Goal: Information Seeking & Learning: Learn about a topic

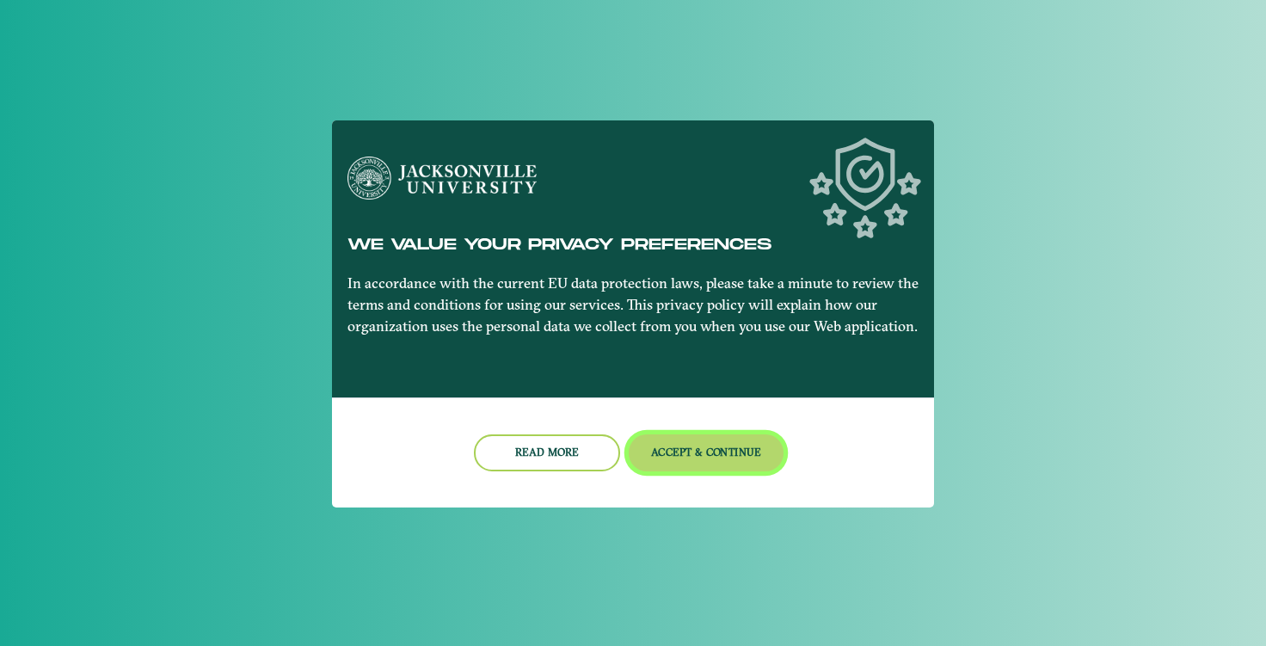
click at [698, 456] on button "Accept & Continue" at bounding box center [707, 452] width 156 height 37
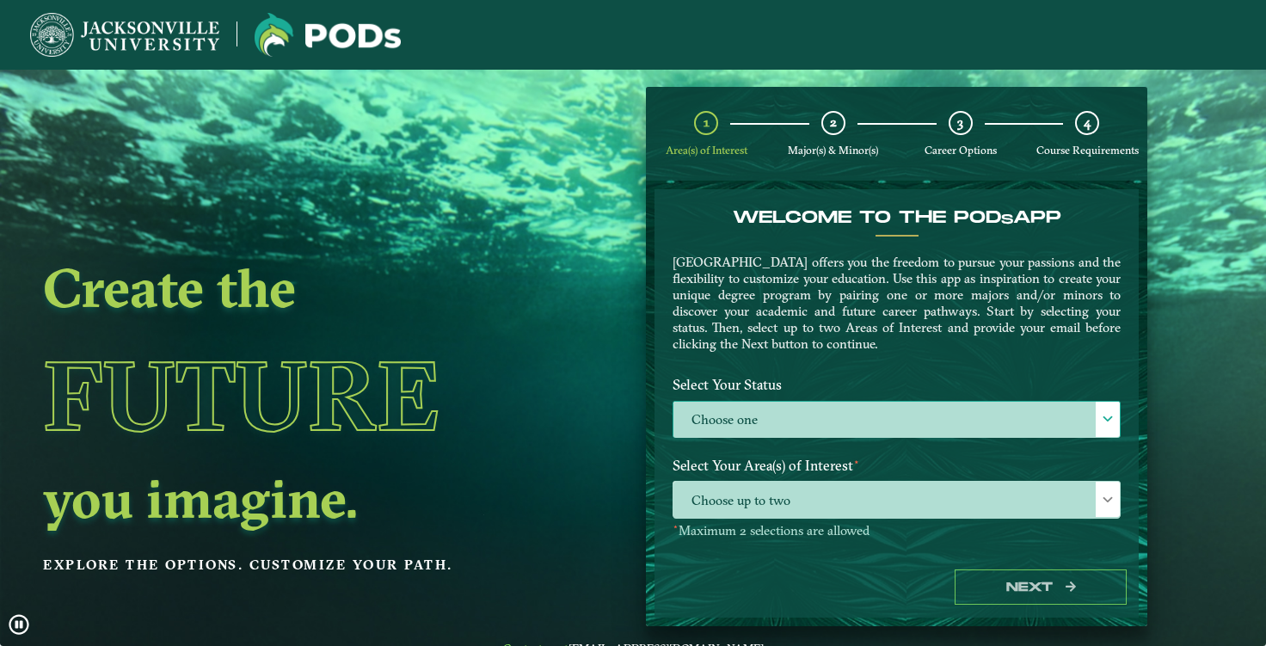
click at [761, 407] on label "Choose one" at bounding box center [896, 420] width 446 height 37
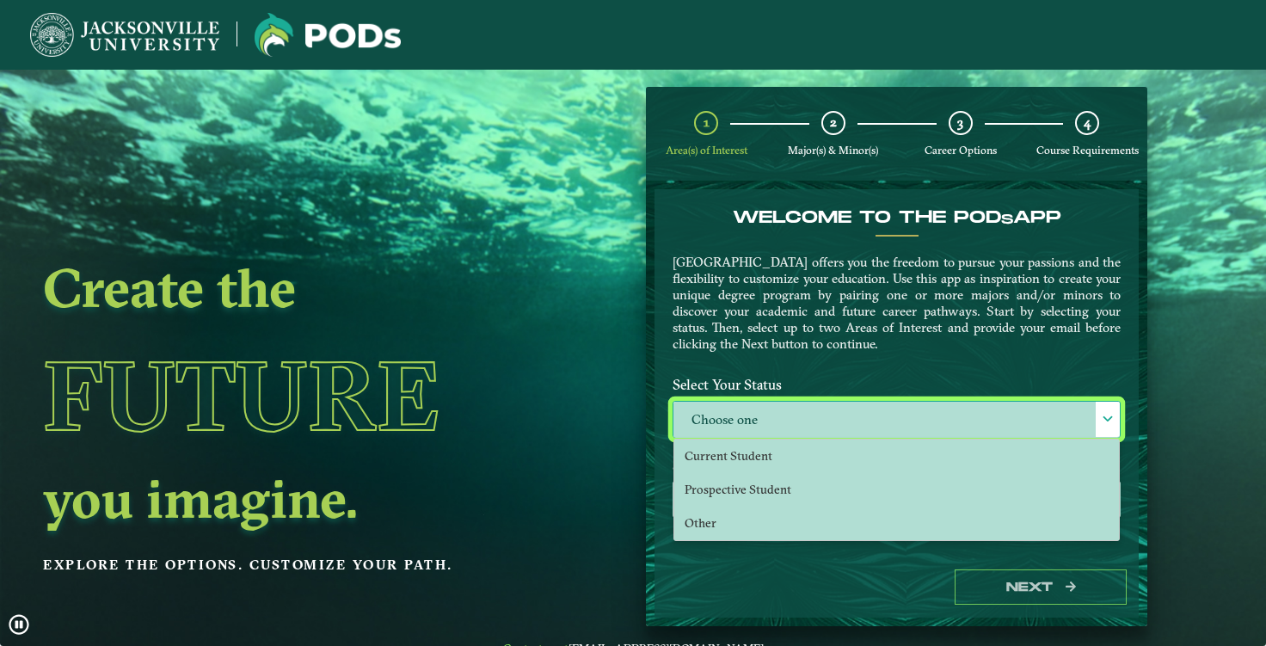
scroll to position [9, 75]
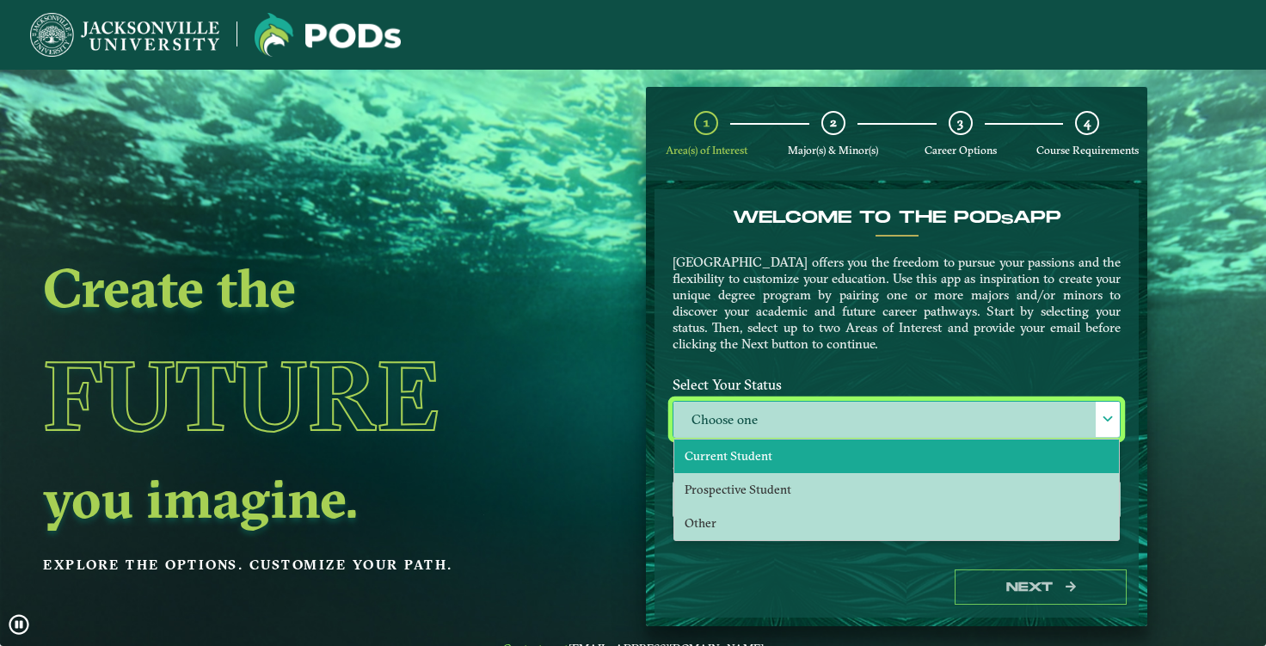
click at [761, 457] on span "Current Student" at bounding box center [729, 455] width 88 height 15
select select "[object Object]"
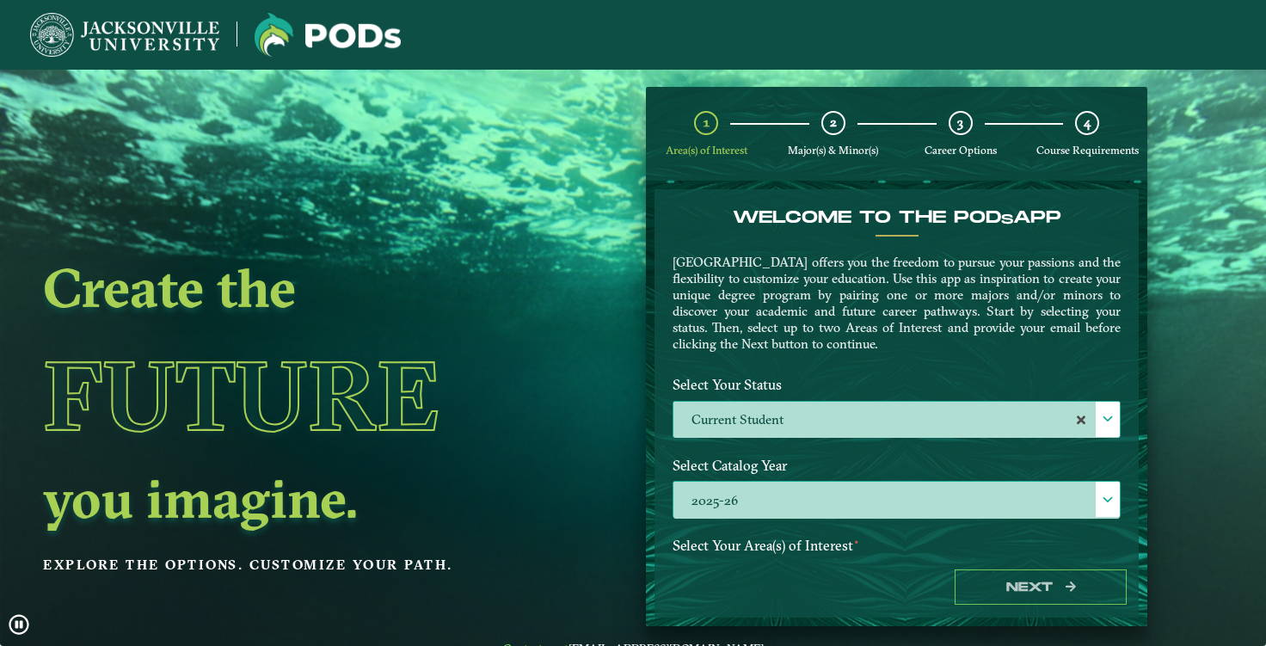
click at [770, 499] on label "2025-26" at bounding box center [896, 500] width 446 height 37
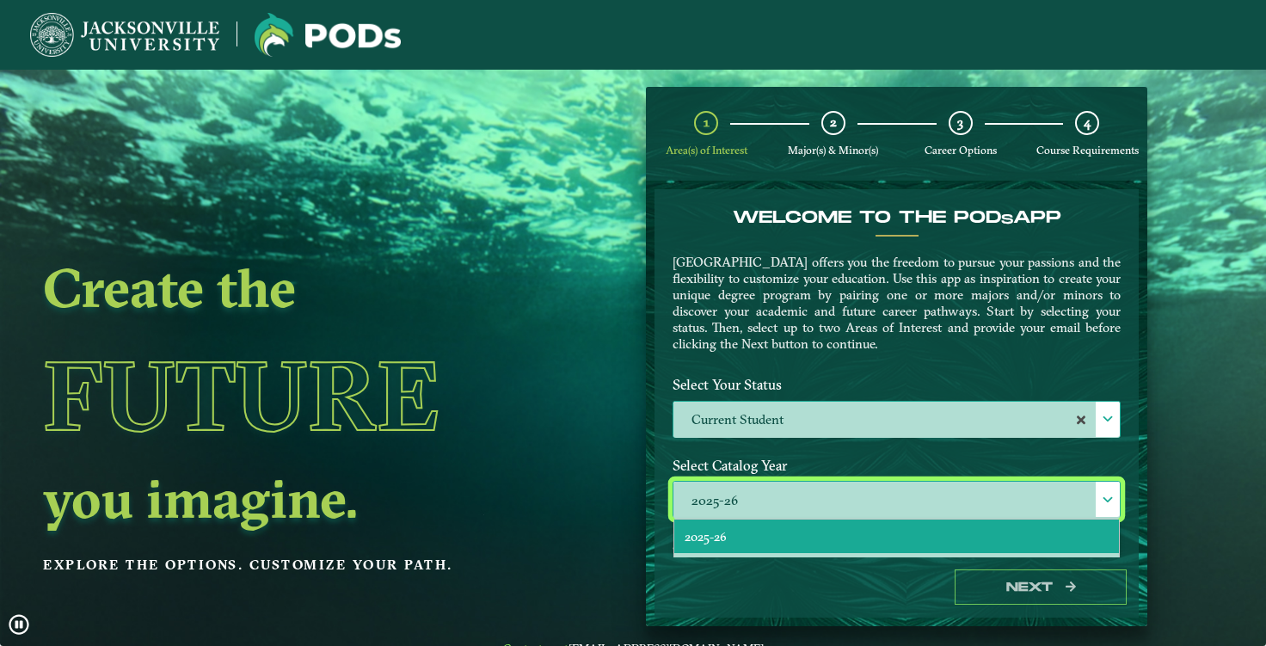
click at [786, 528] on li "2025-26" at bounding box center [896, 536] width 445 height 34
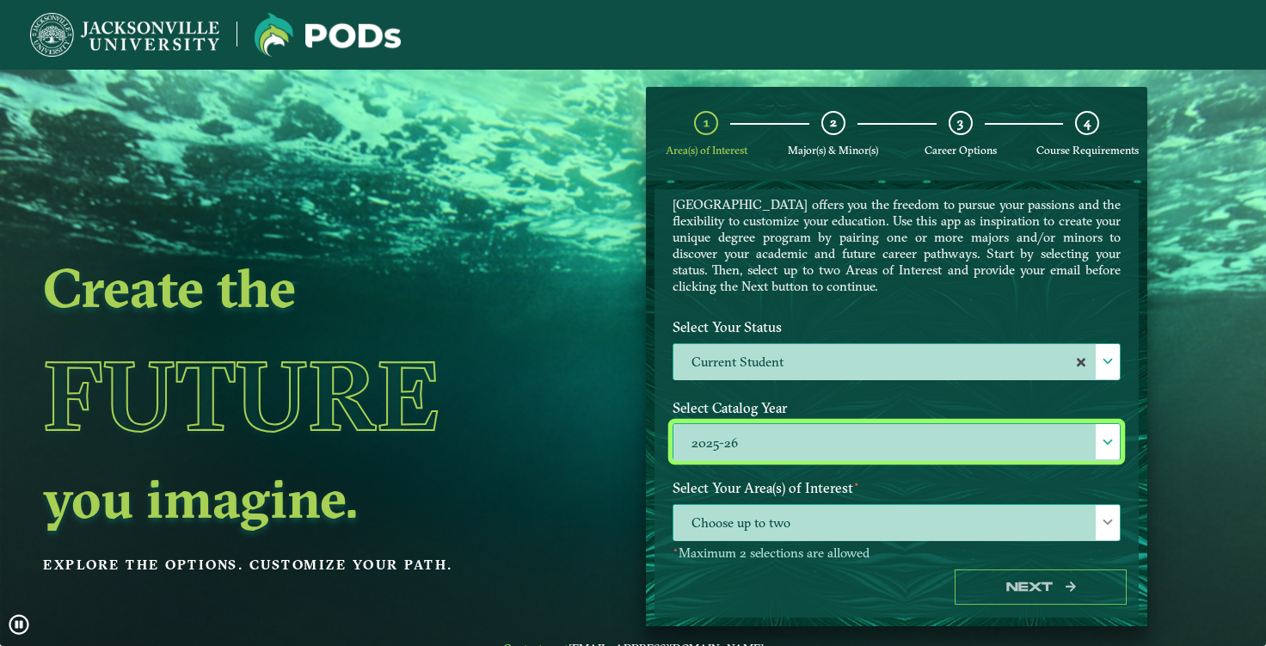
scroll to position [58, 0]
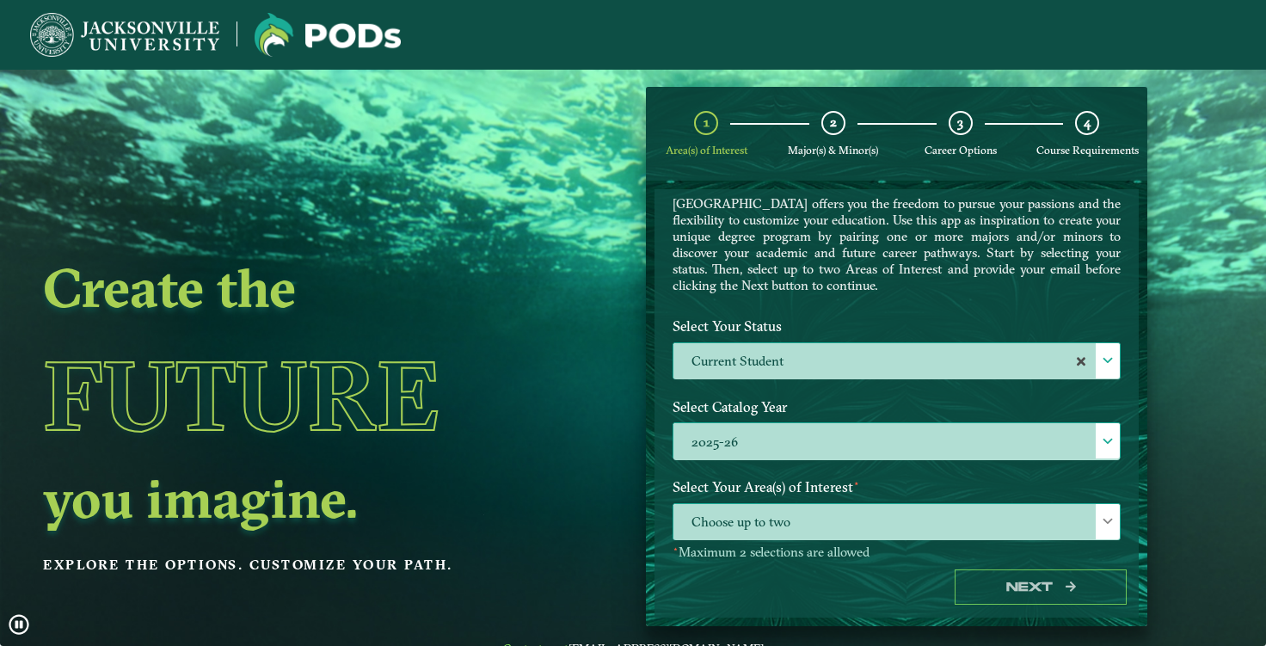
click at [909, 526] on span "Choose up to two" at bounding box center [896, 522] width 446 height 37
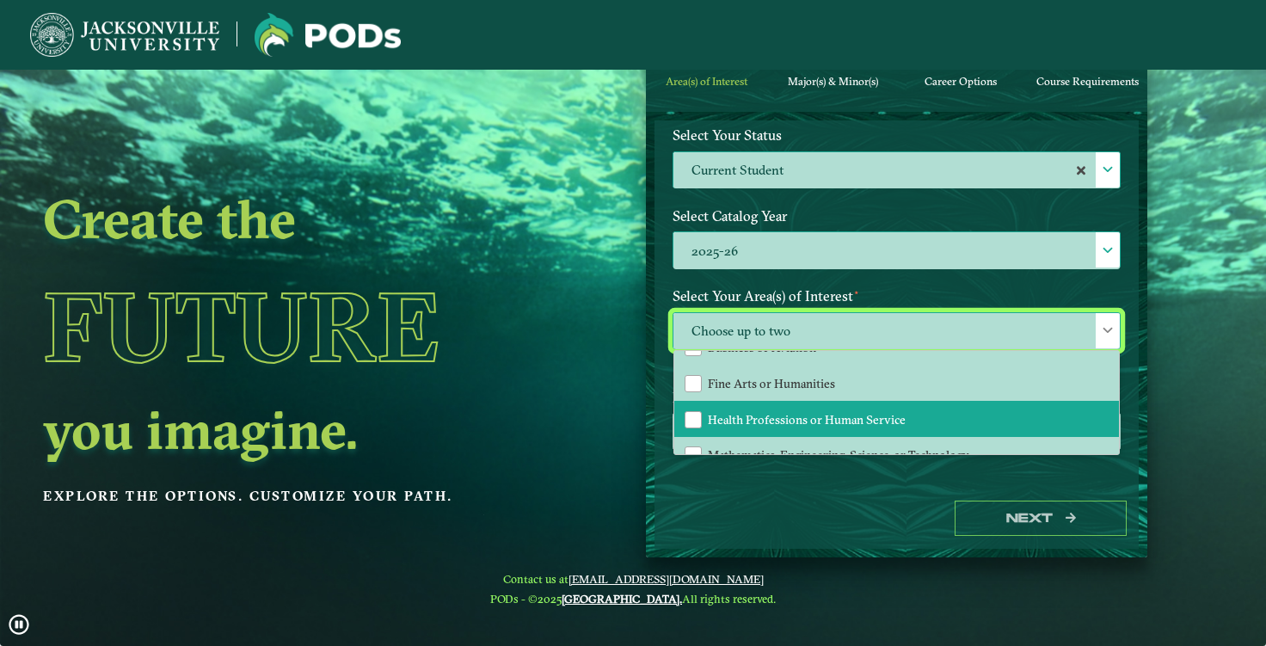
scroll to position [114, 0]
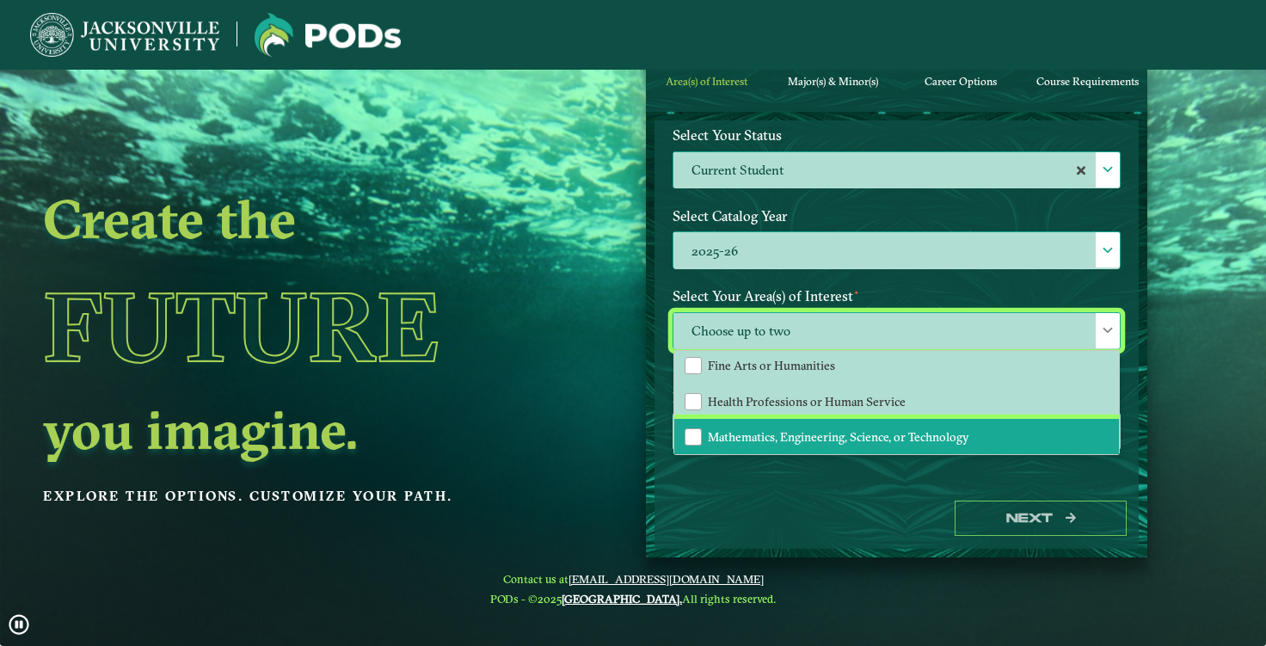
click at [866, 430] on span "Mathematics, Engineering, Science, or Technology" at bounding box center [838, 436] width 261 height 15
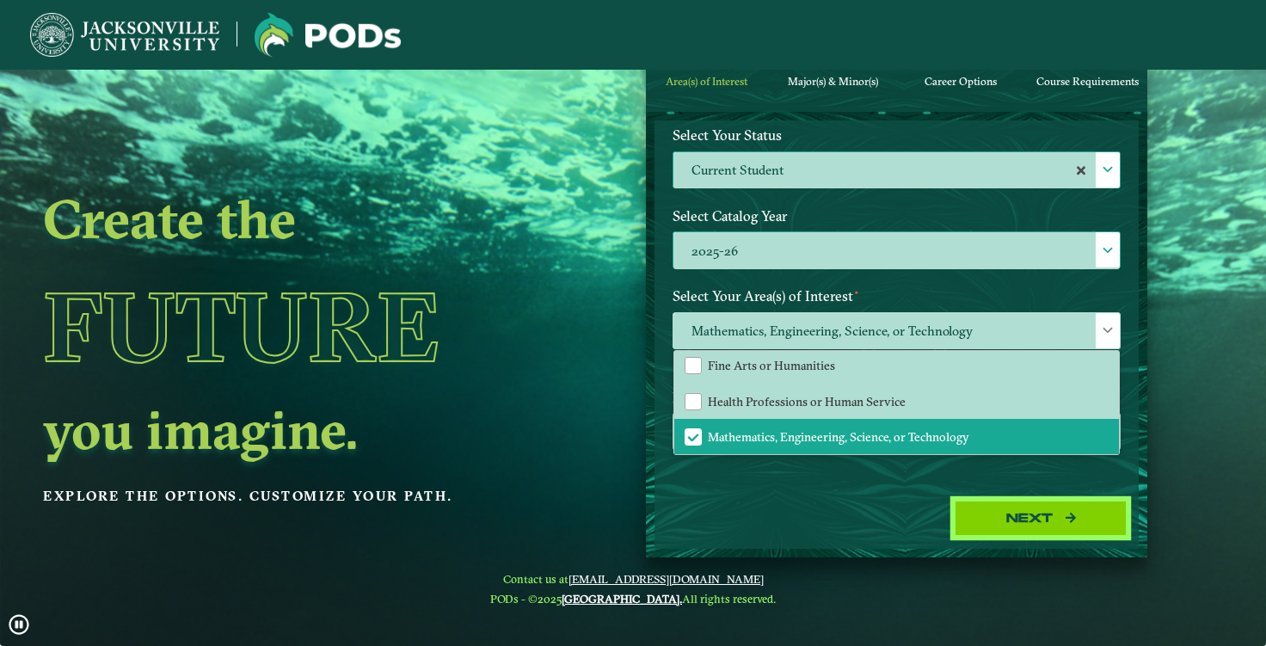
click at [977, 502] on button "Next" at bounding box center [1041, 518] width 172 height 35
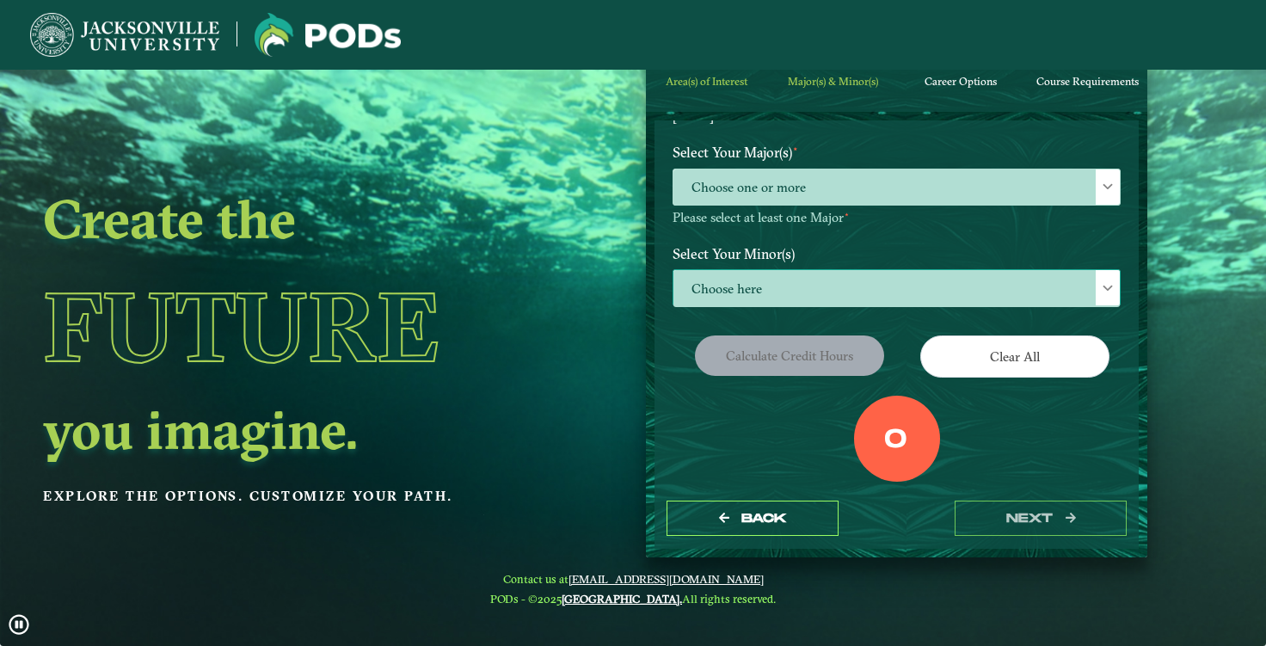
scroll to position [188, 0]
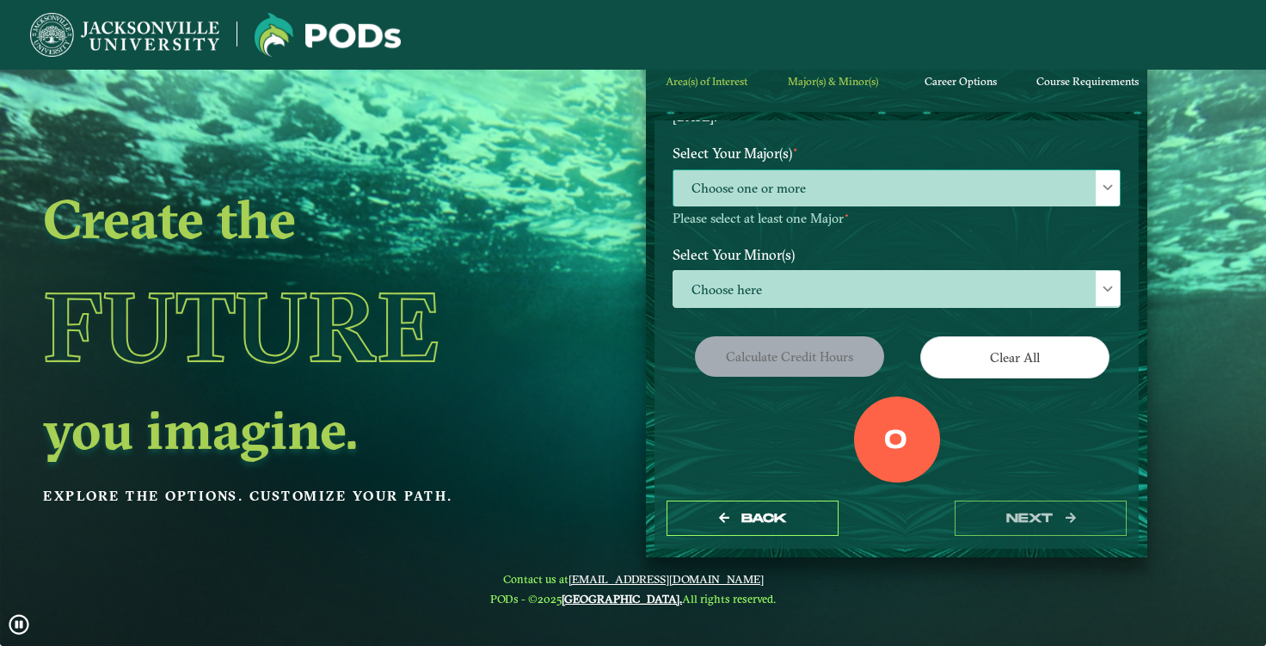
click at [793, 192] on span "Choose one or more" at bounding box center [896, 188] width 446 height 37
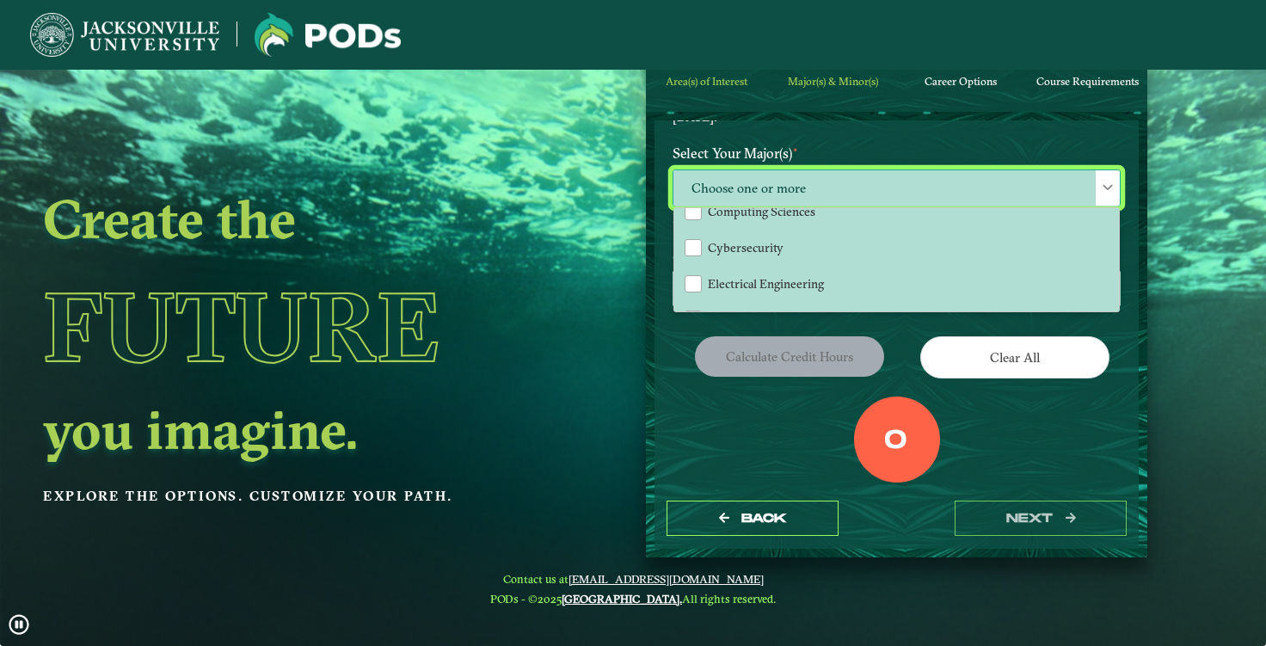
scroll to position [152, 0]
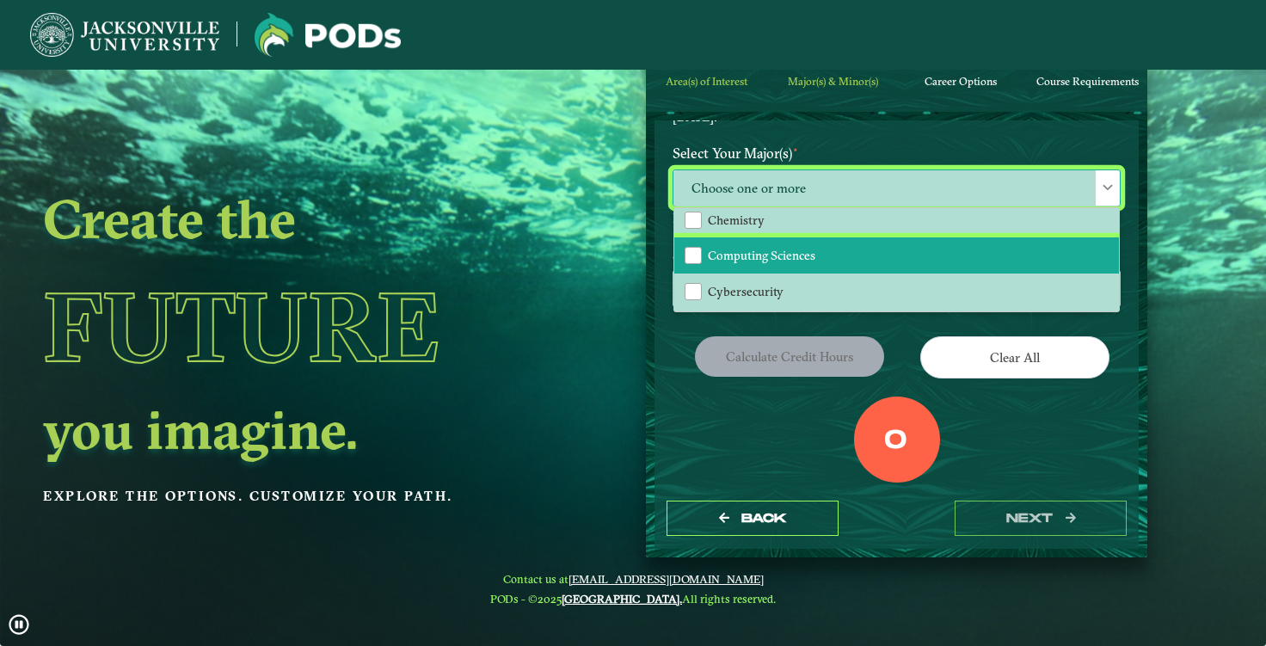
click at [774, 267] on li "Computing Sciences" at bounding box center [896, 255] width 445 height 36
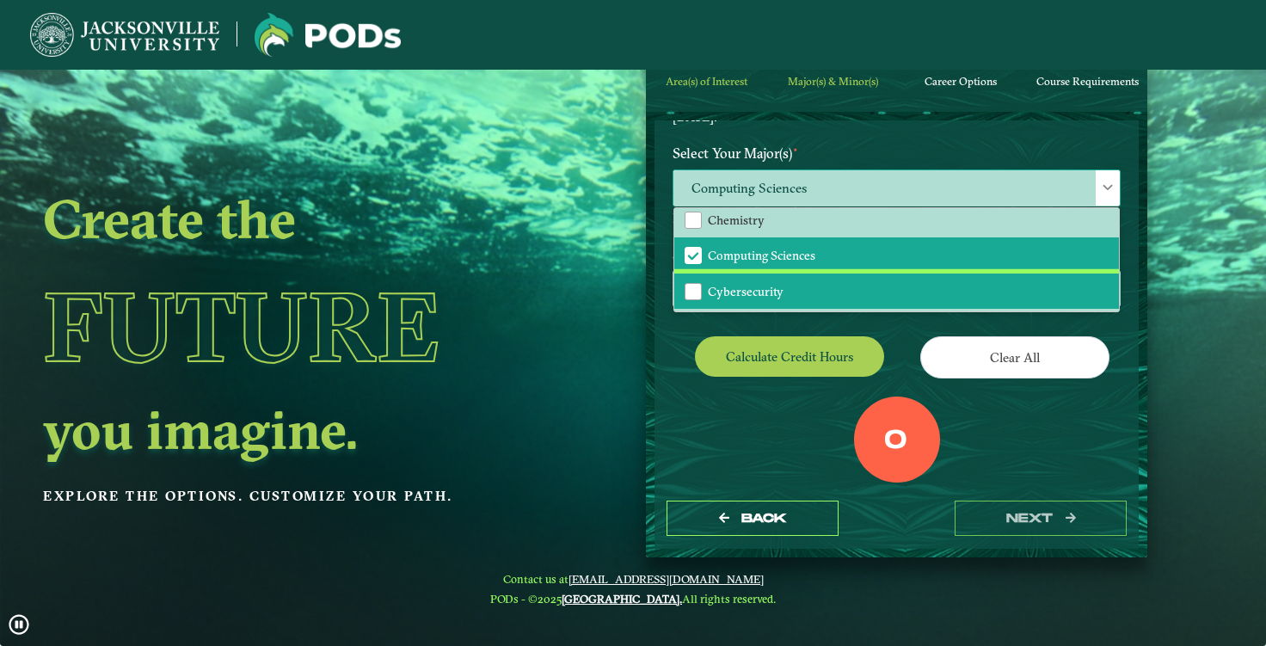
click at [764, 290] on span "Cybersecurity" at bounding box center [746, 291] width 76 height 15
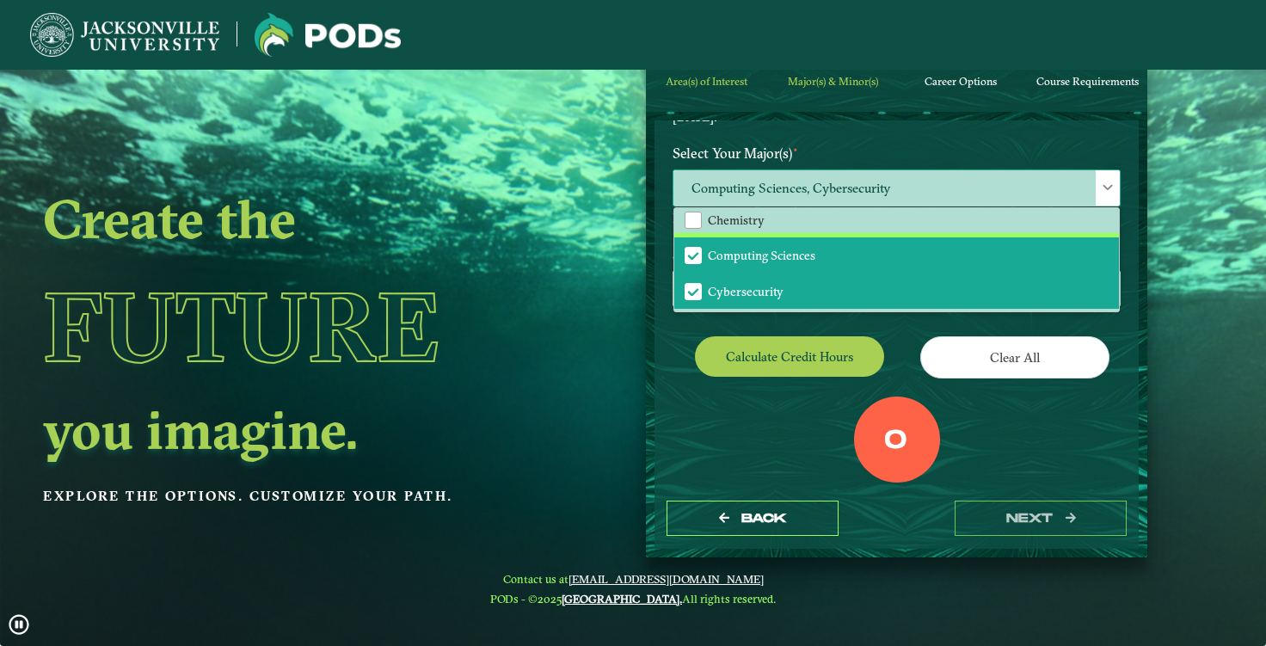
click at [780, 248] on span "Computing Sciences" at bounding box center [761, 255] width 107 height 15
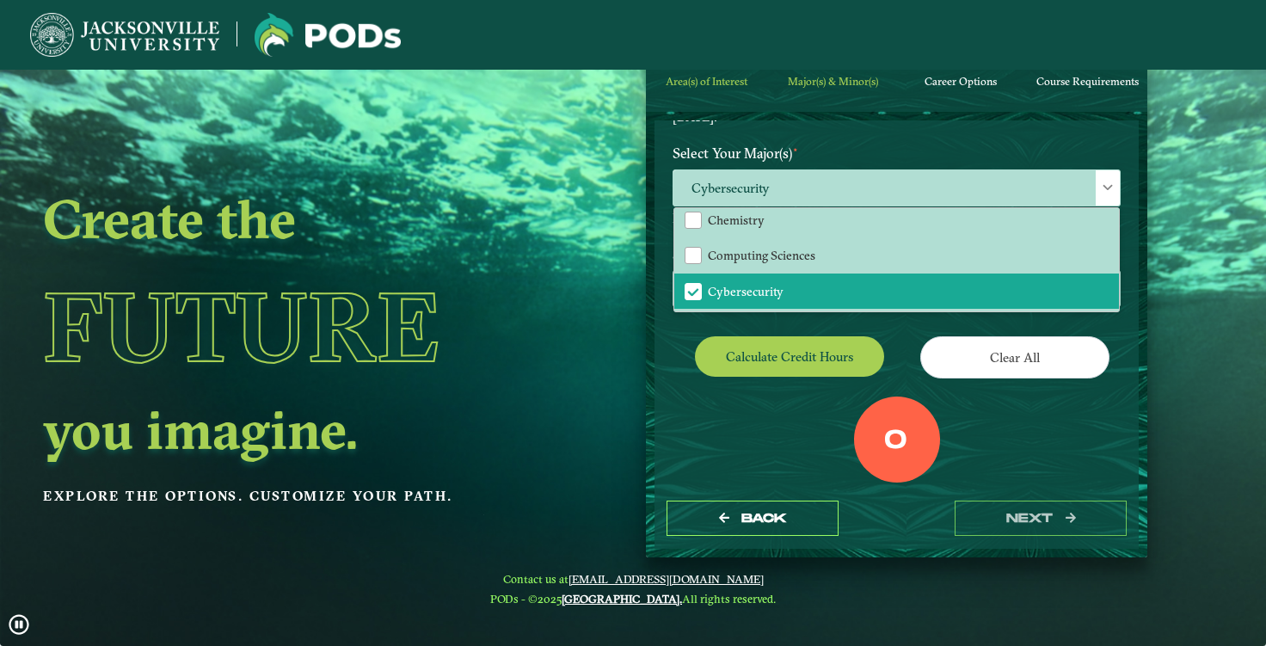
click at [943, 326] on div "EXPLORE OUR PROGRAMS Choose your major(s) and minor(s) in the dropdown windows …" at bounding box center [897, 246] width 448 height 593
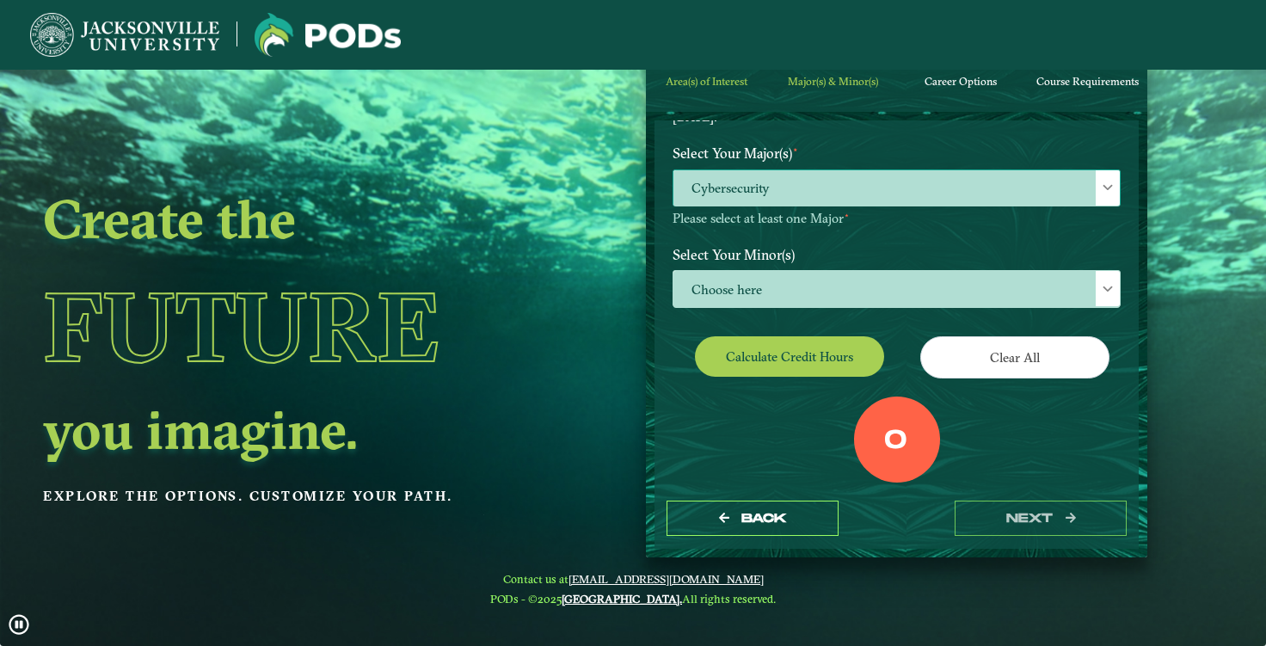
click at [935, 181] on span "Cybersecurity" at bounding box center [896, 188] width 446 height 37
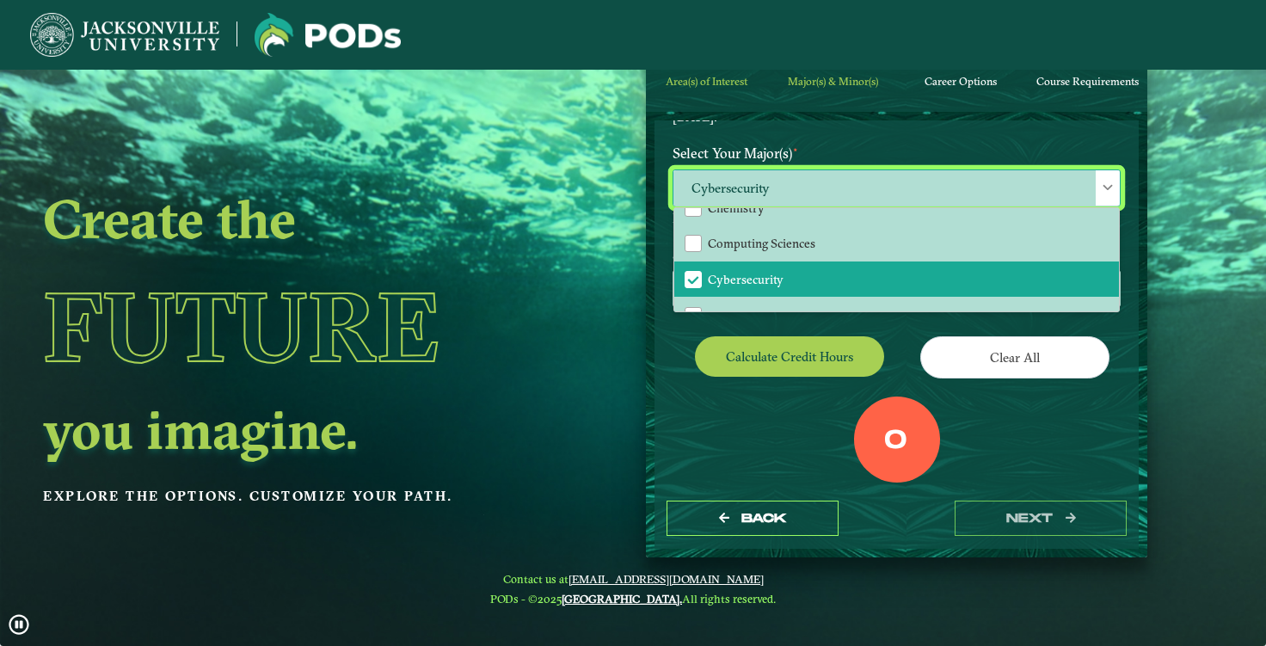
scroll to position [165, 0]
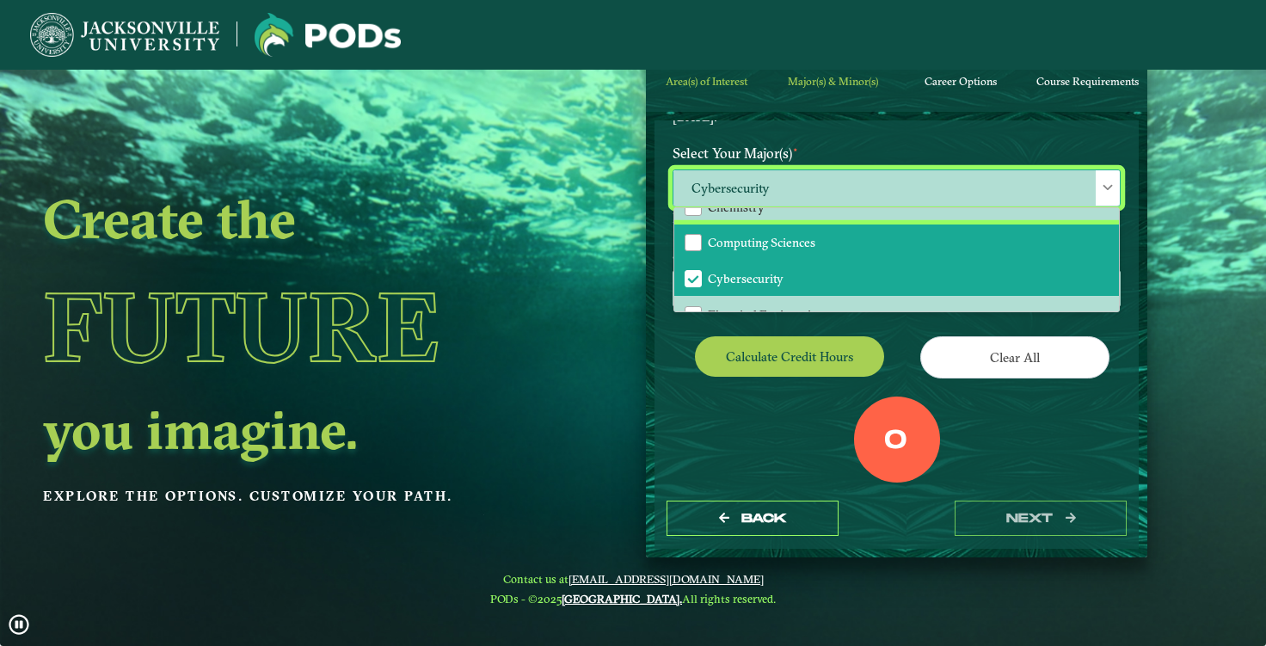
click at [869, 252] on li "Computing Sciences" at bounding box center [896, 242] width 445 height 36
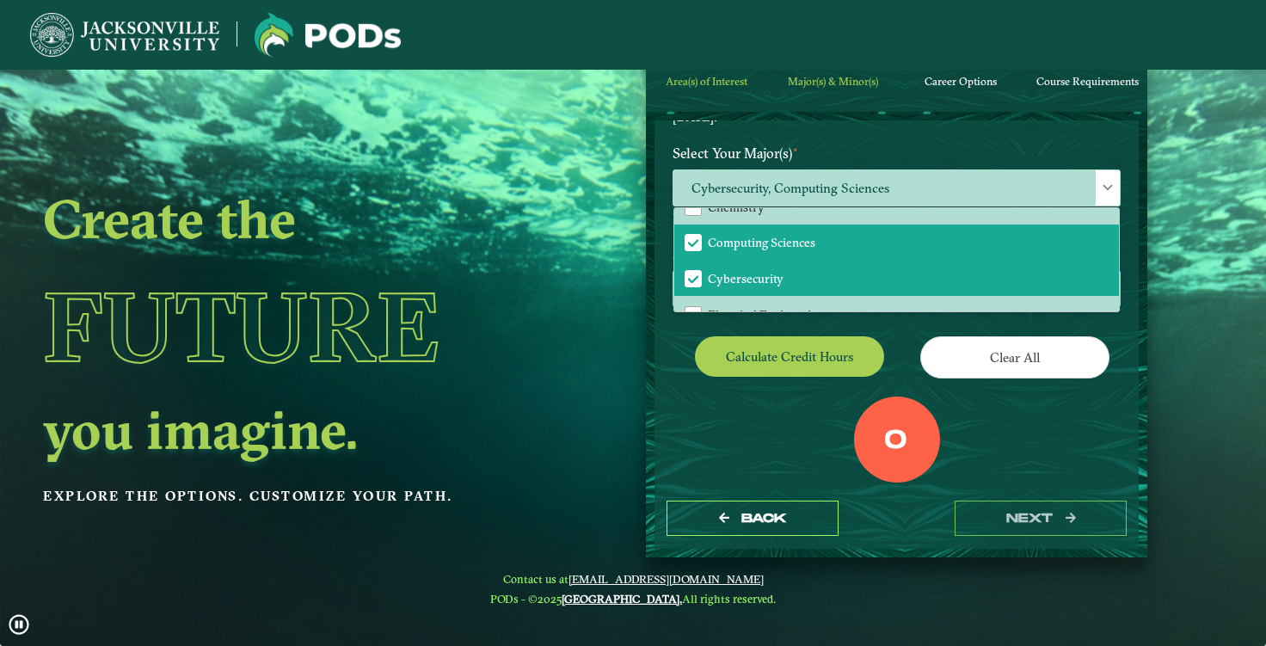
click at [977, 334] on div "EXPLORE OUR PROGRAMS Choose your major(s) and minor(s) in the dropdown windows …" at bounding box center [897, 246] width 448 height 593
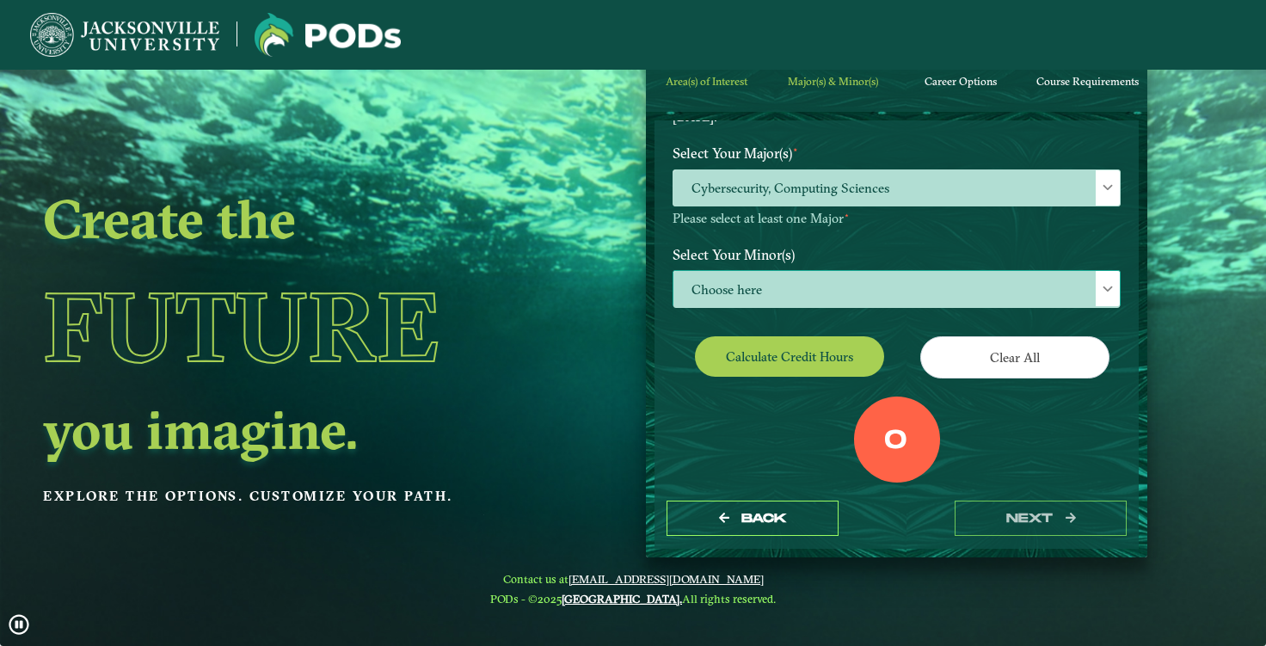
click at [846, 278] on span "Choose here" at bounding box center [896, 289] width 446 height 37
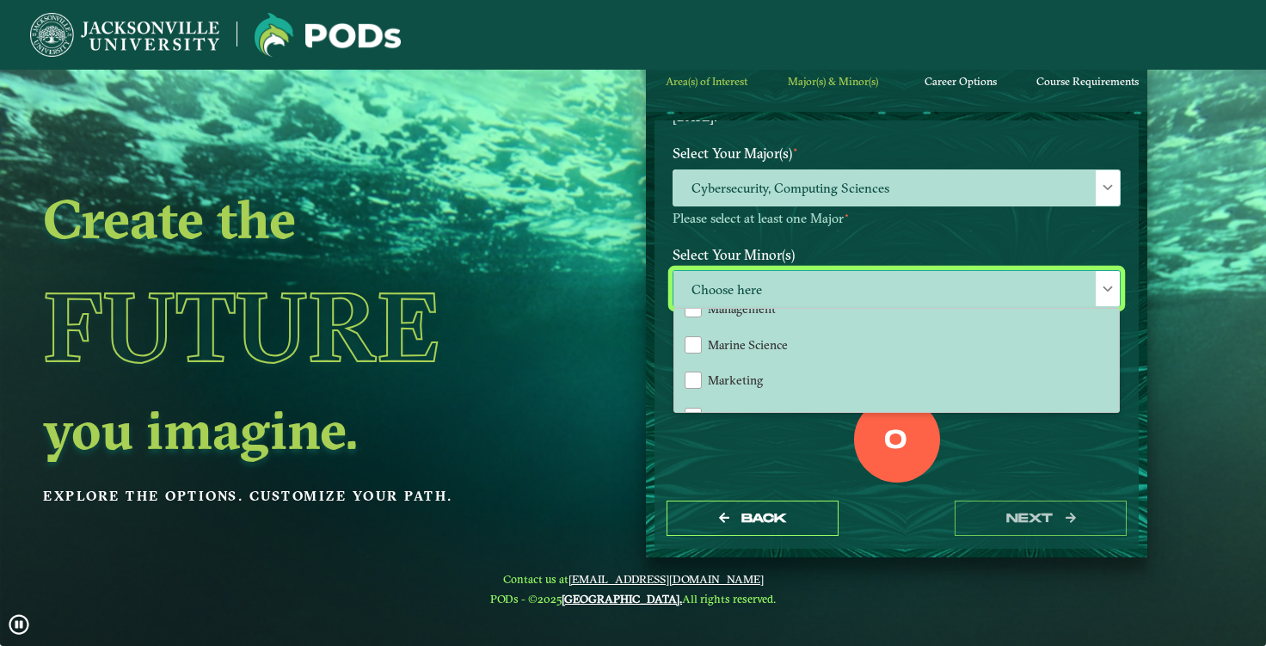
scroll to position [1192, 0]
click at [758, 477] on div "0 Total Credit Hours" at bounding box center [897, 469] width 474 height 146
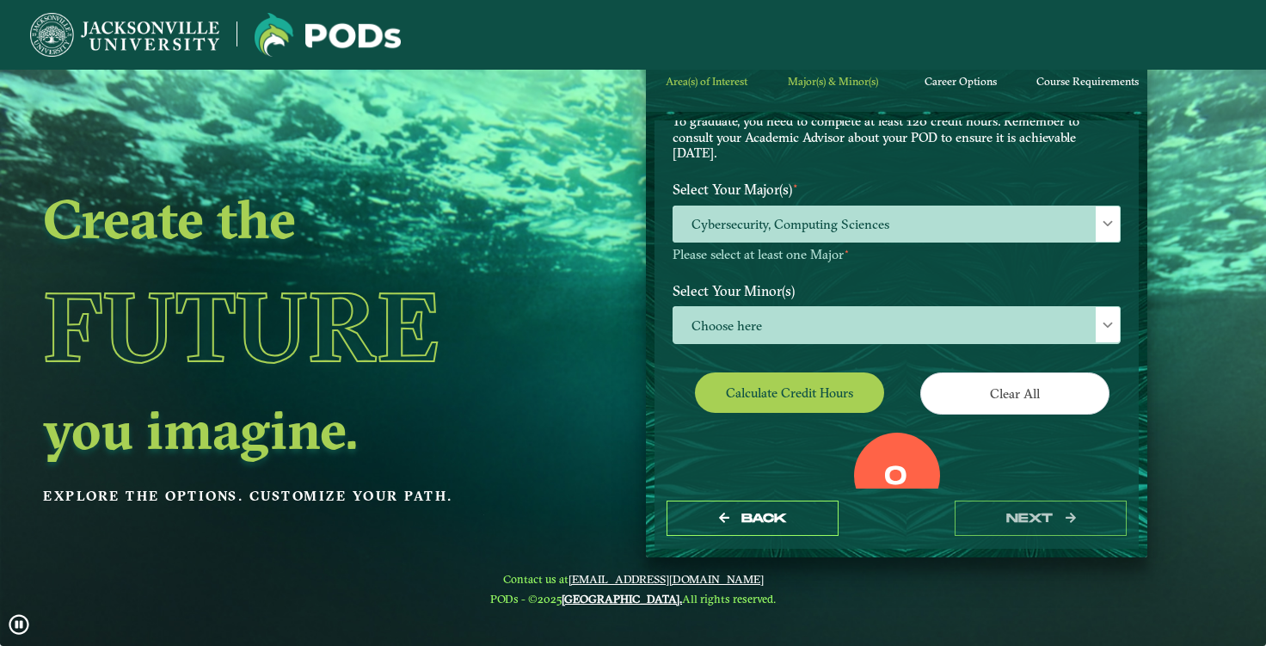
scroll to position [151, 0]
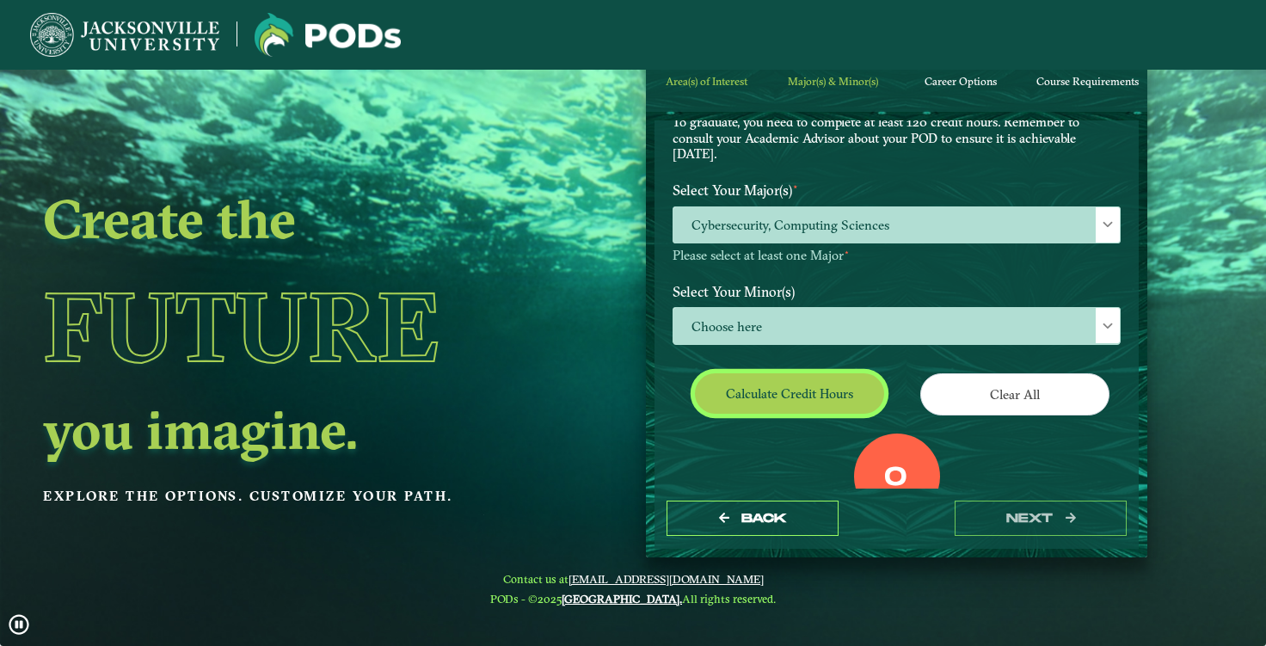
click at [815, 401] on button "Calculate credit hours" at bounding box center [789, 393] width 189 height 40
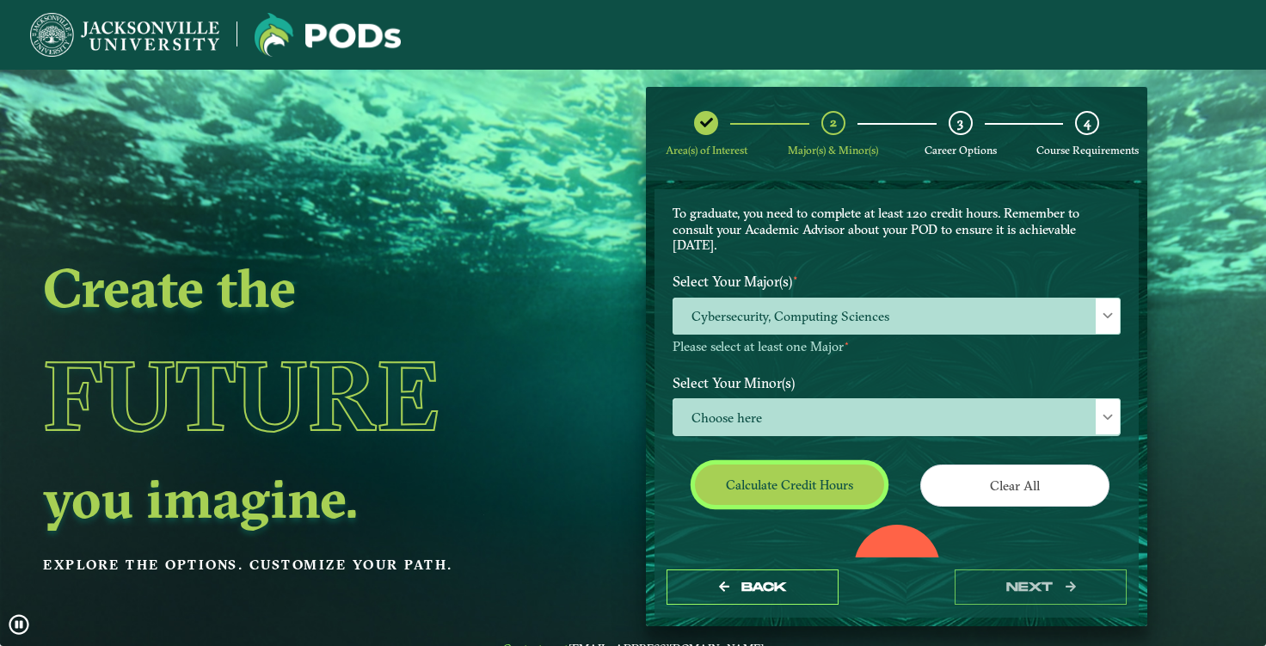
scroll to position [128, 0]
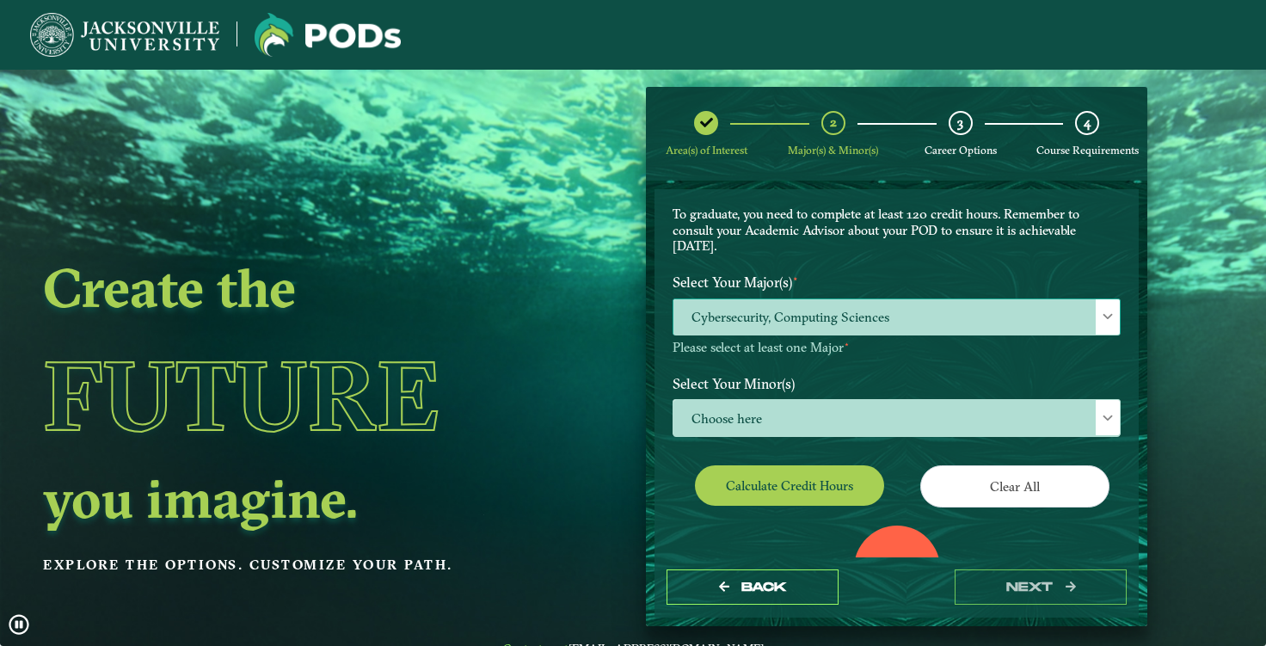
click at [875, 317] on span "Cybersecurity, Computing Sciences" at bounding box center [896, 317] width 446 height 37
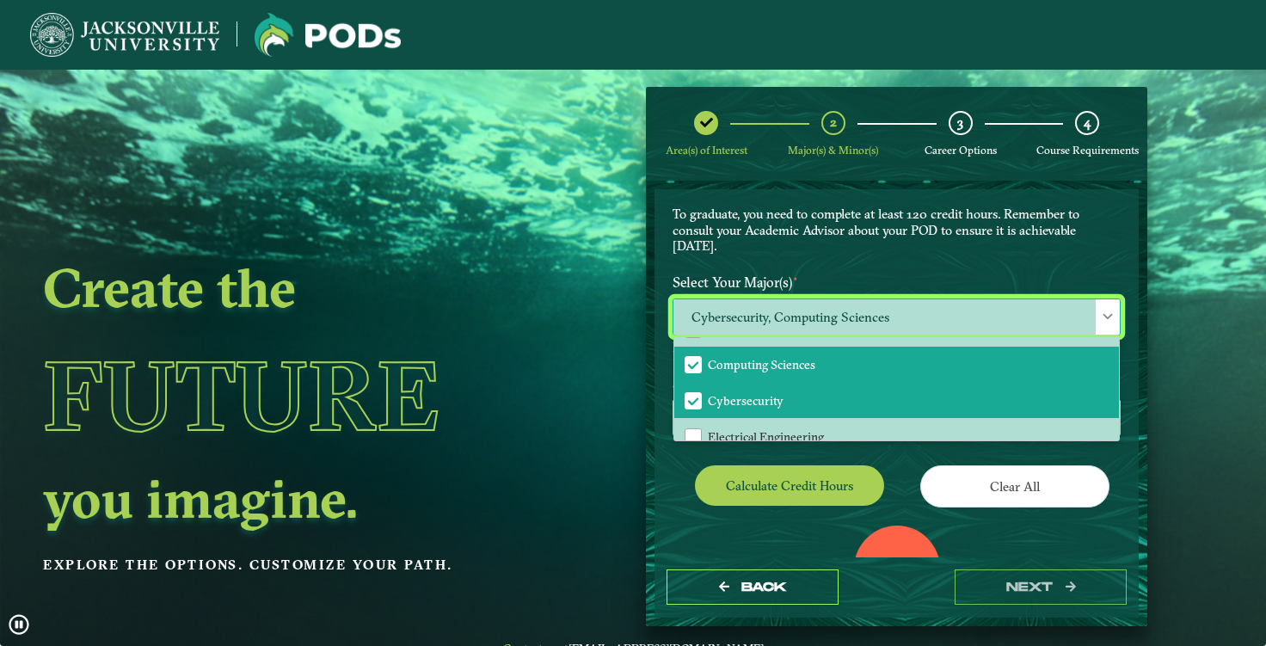
scroll to position [173, 0]
click at [801, 361] on span "Computing Sciences" at bounding box center [761, 363] width 107 height 15
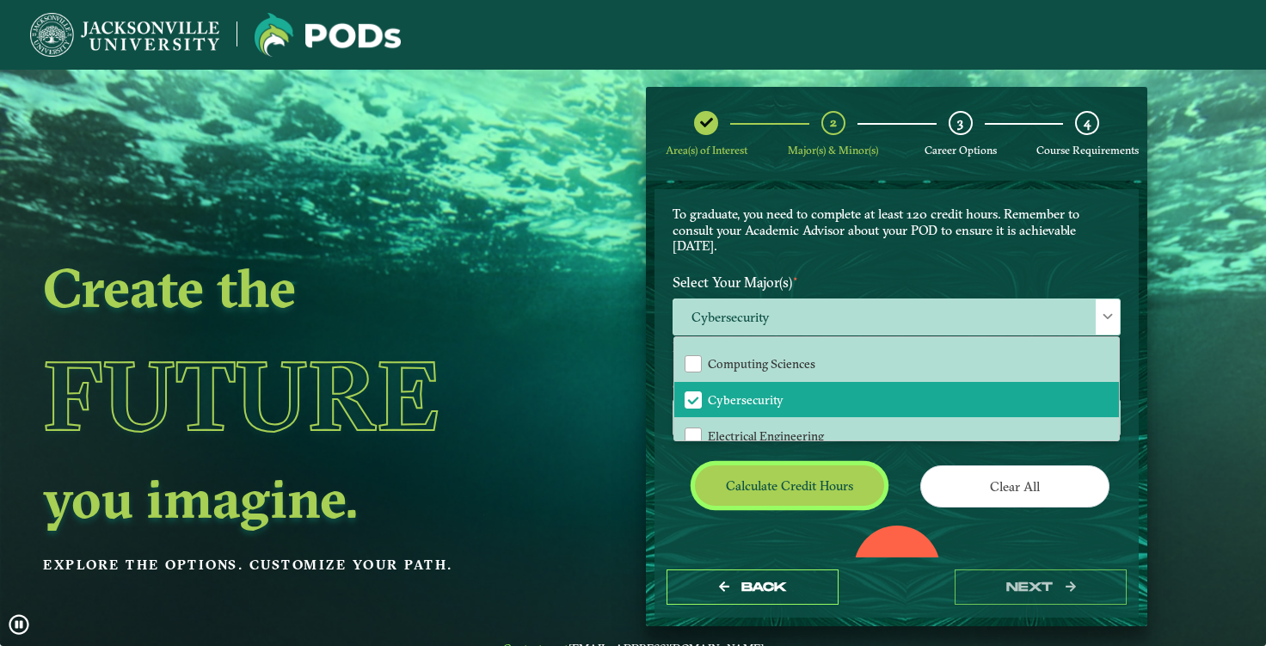
click at [779, 494] on button "Calculate credit hours" at bounding box center [789, 485] width 189 height 40
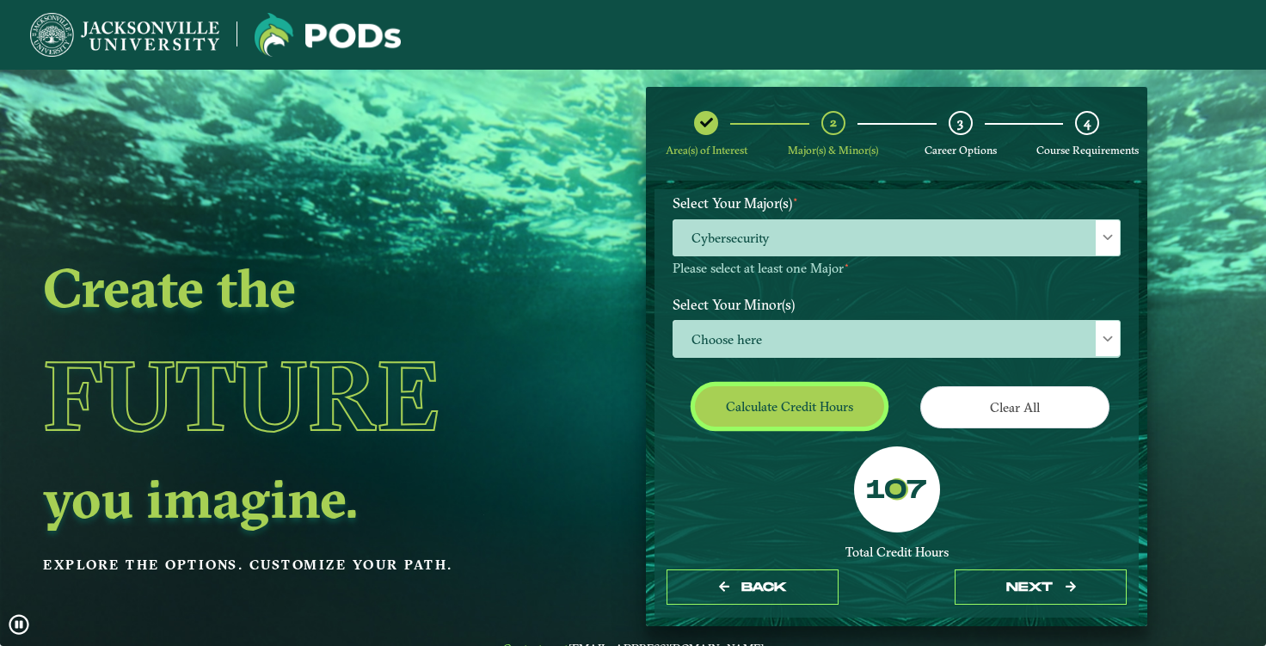
scroll to position [209, 0]
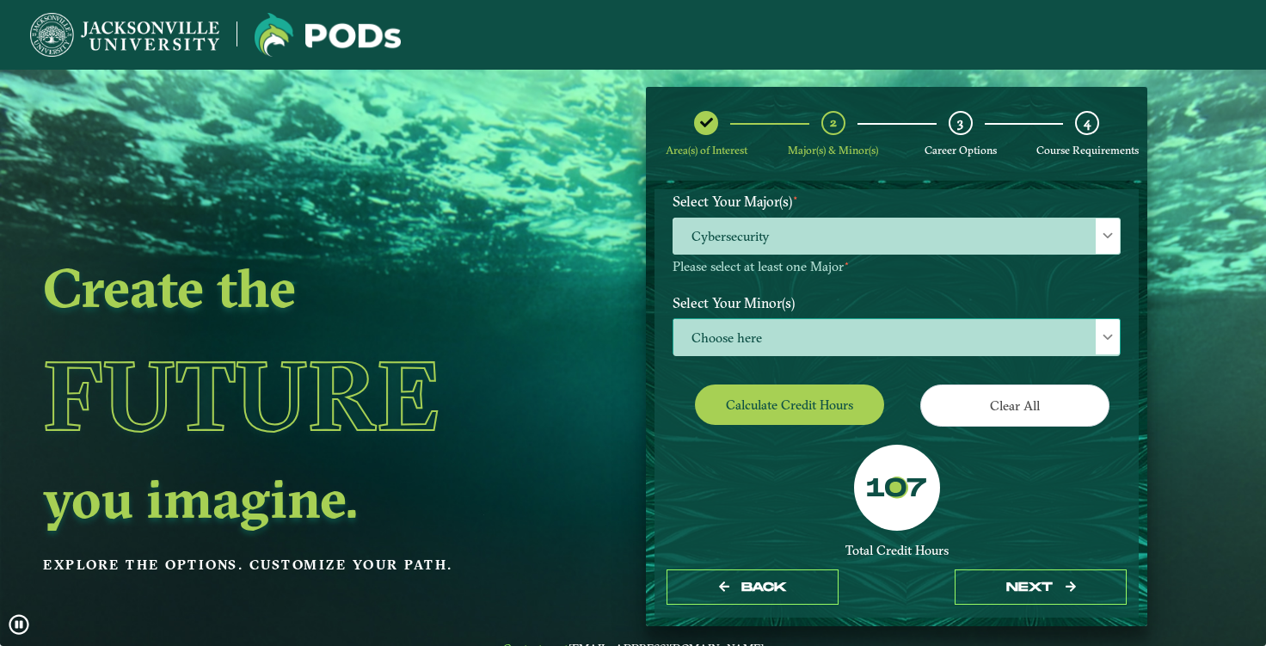
click at [835, 322] on span "Choose here" at bounding box center [896, 337] width 446 height 37
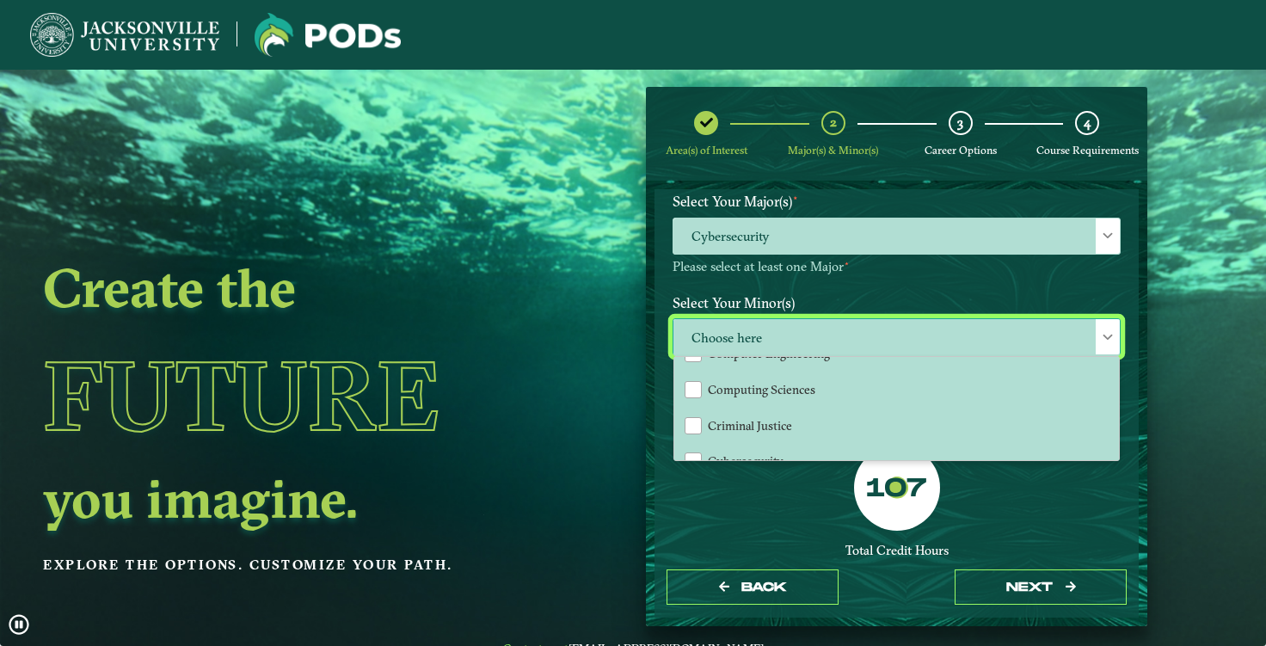
scroll to position [527, 0]
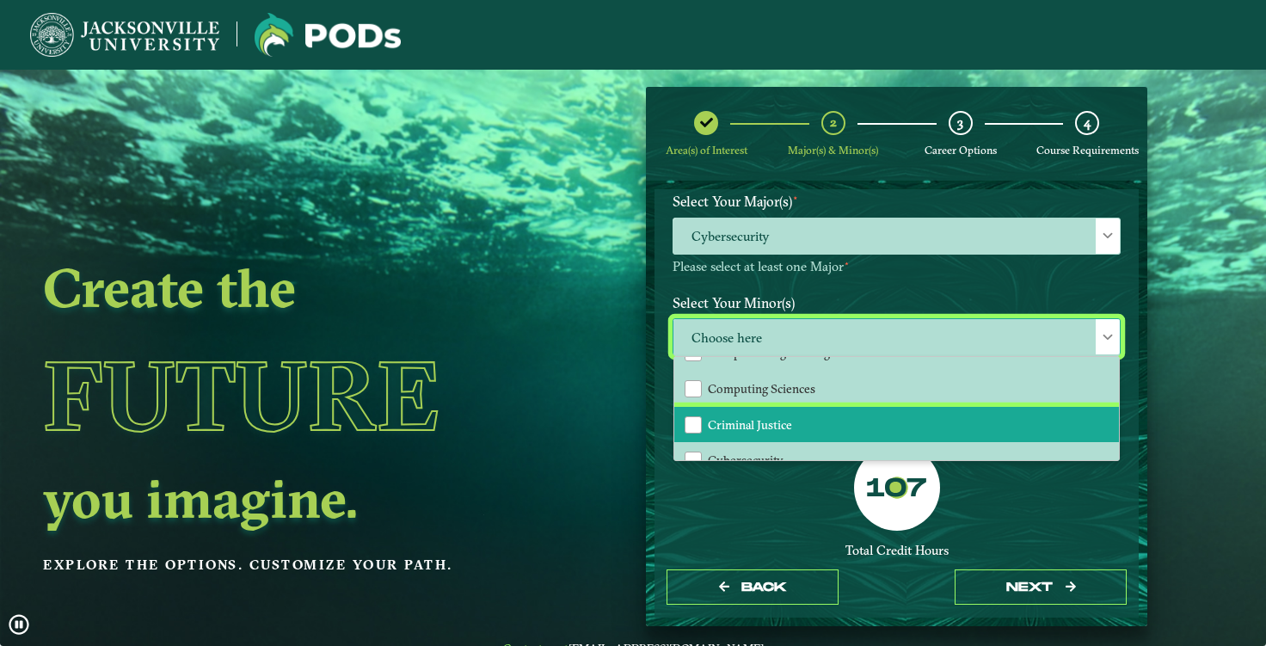
click at [783, 417] on span "Criminal Justice" at bounding box center [750, 424] width 84 height 15
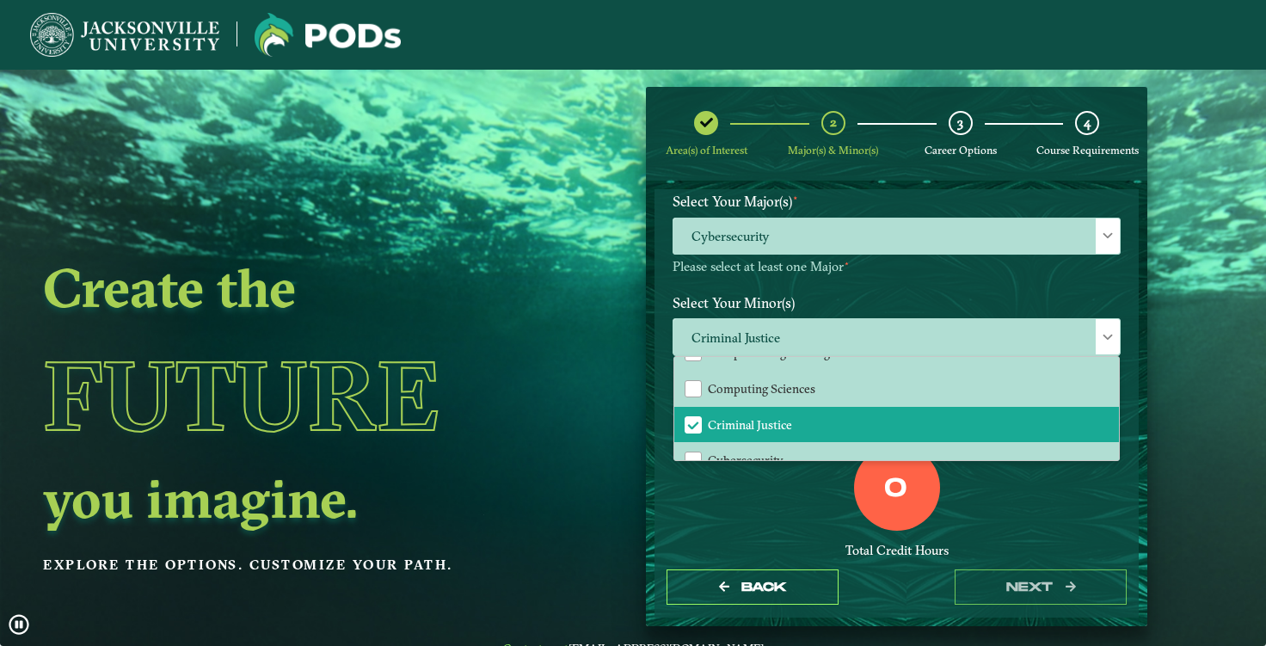
click at [787, 494] on div "0 Total Credit Hours" at bounding box center [897, 518] width 474 height 146
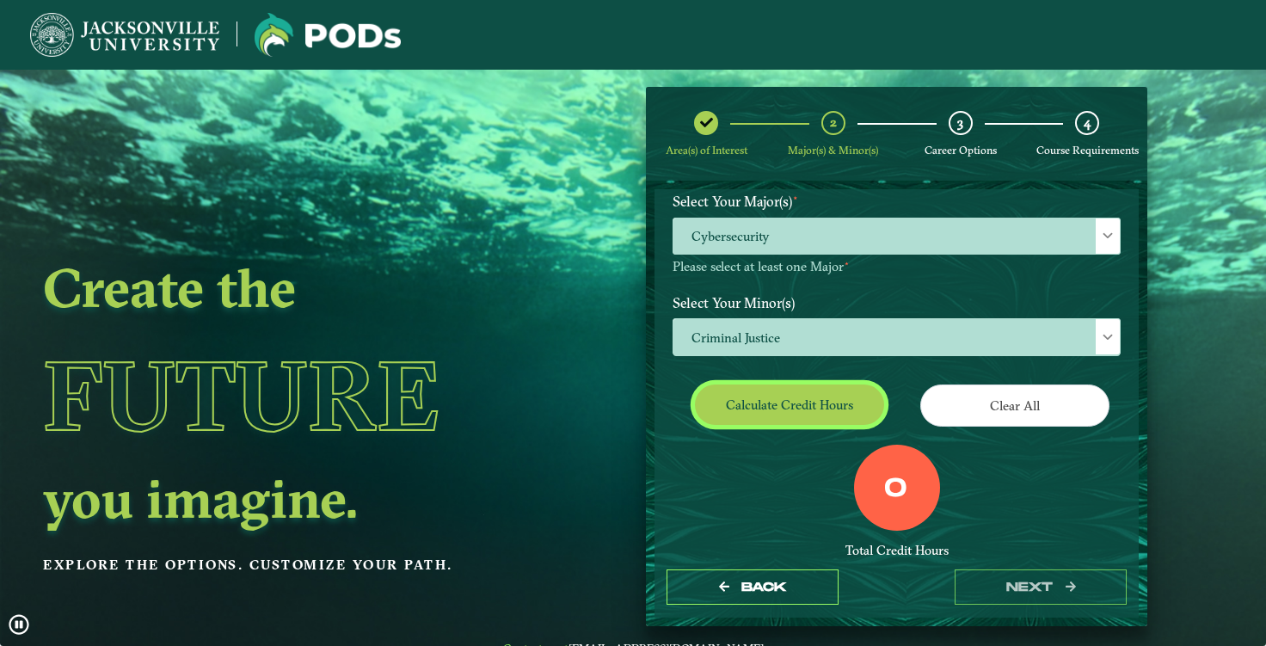
click at [822, 401] on button "Calculate credit hours" at bounding box center [789, 404] width 189 height 40
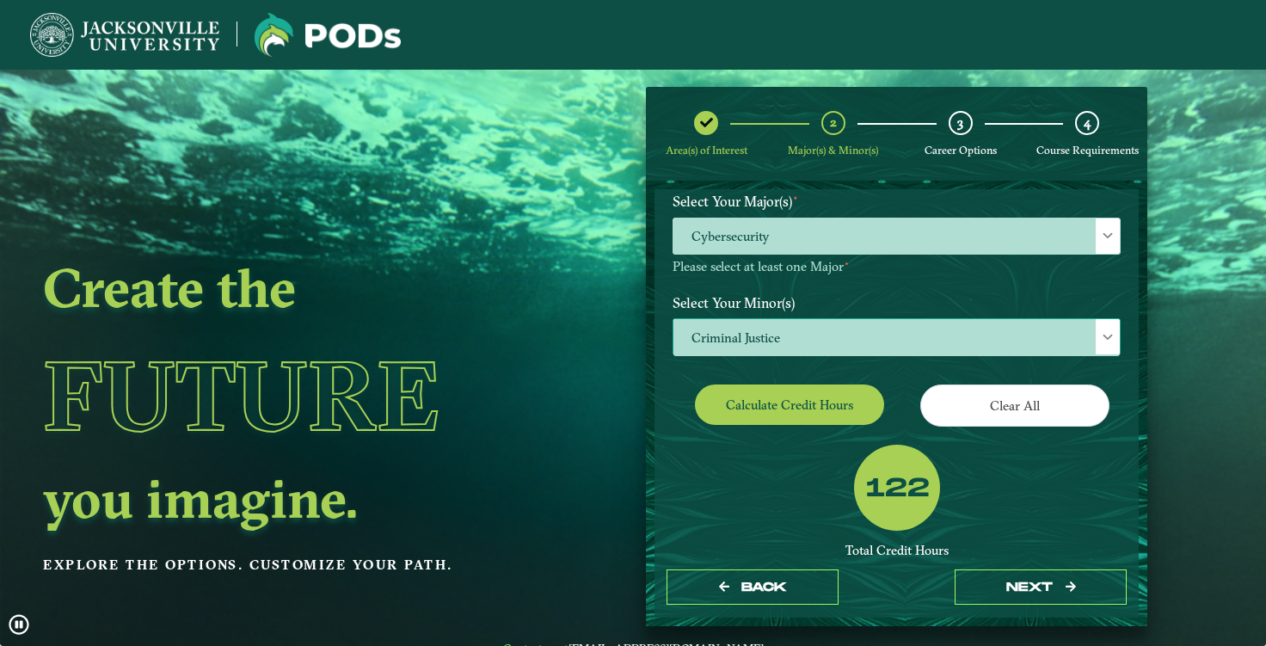
click at [856, 336] on span "Criminal Justice" at bounding box center [896, 337] width 446 height 37
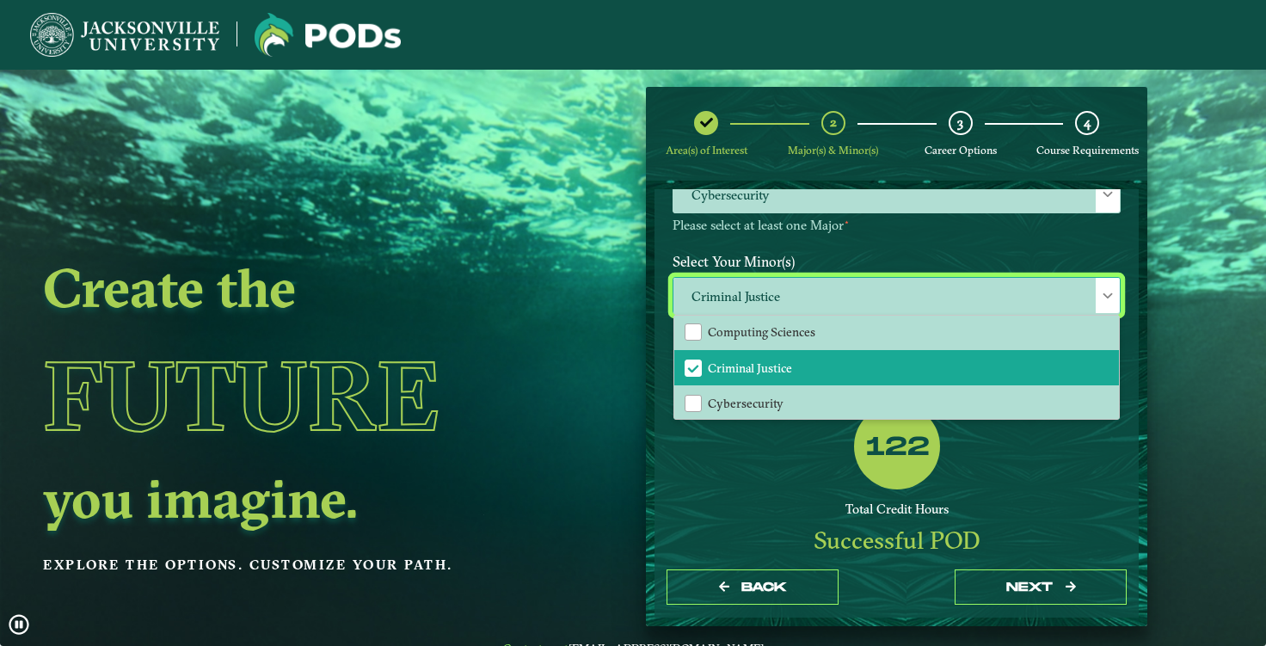
scroll to position [544, 0]
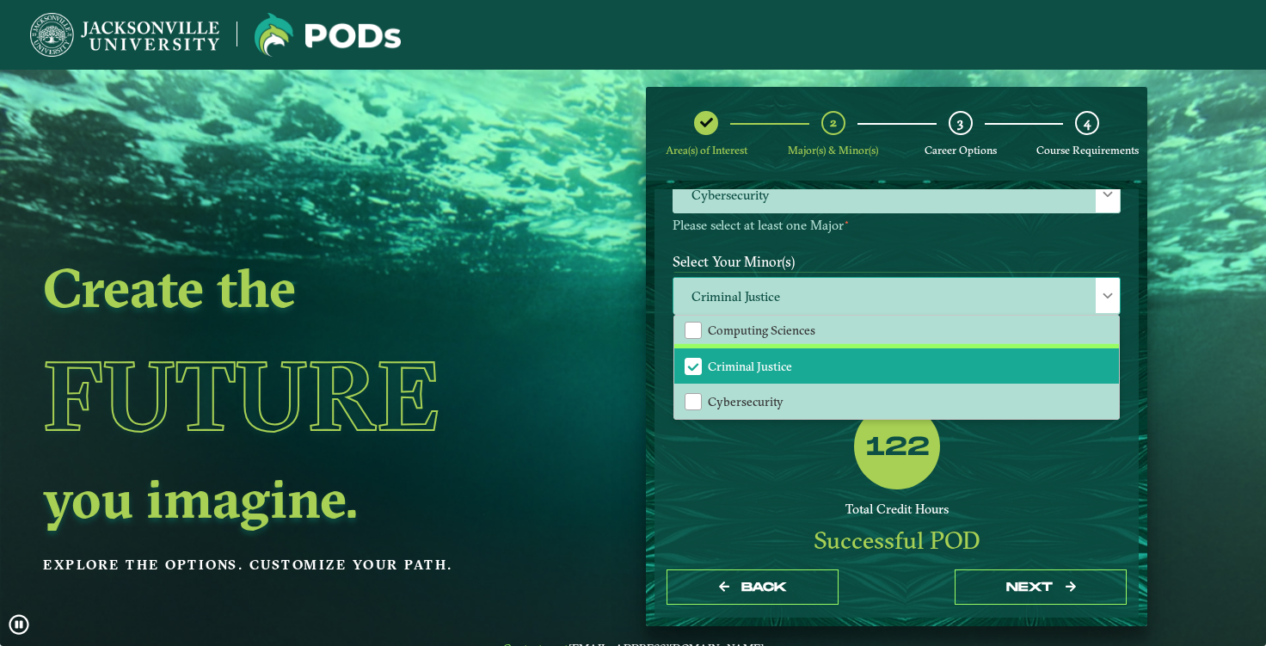
click at [802, 365] on li "Criminal Justice" at bounding box center [896, 366] width 445 height 36
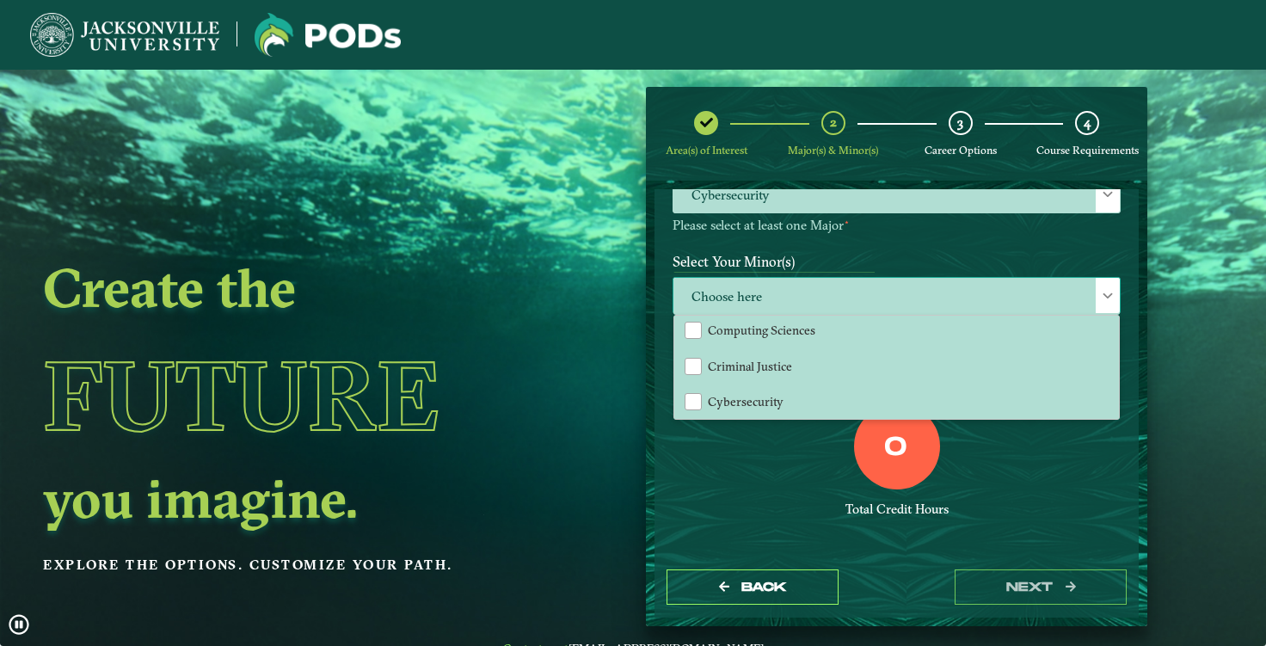
click at [866, 298] on span "Choose here" at bounding box center [896, 296] width 446 height 37
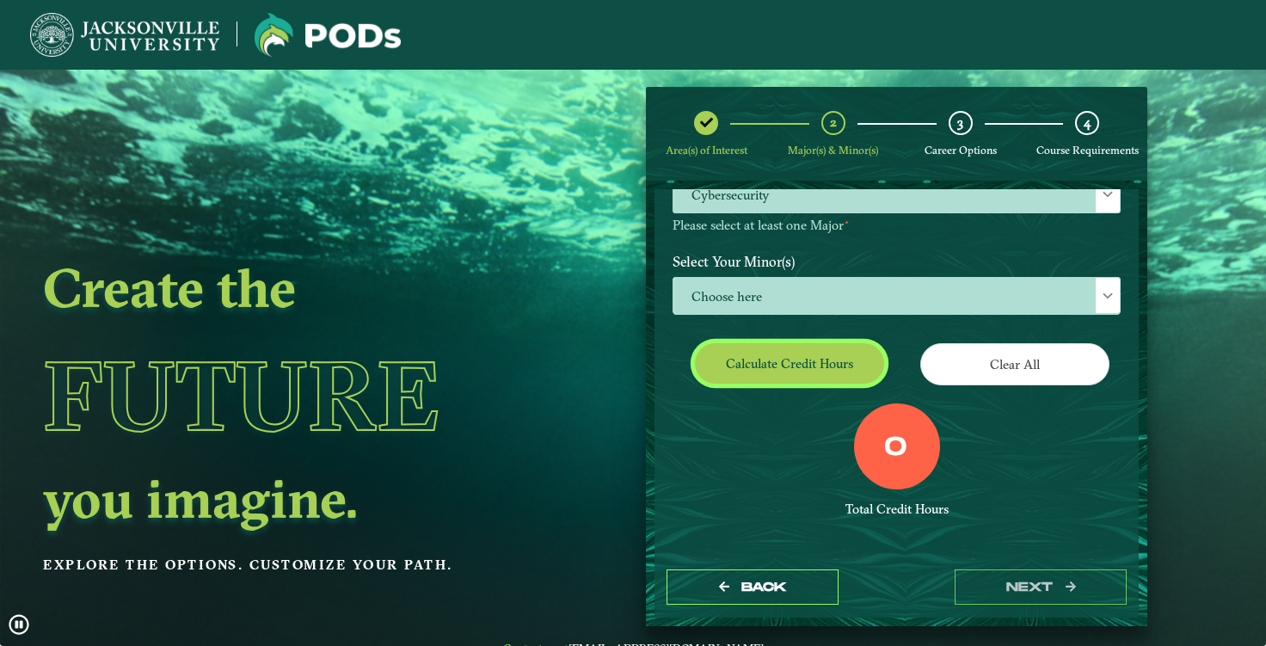
click at [782, 371] on button "Calculate credit hours" at bounding box center [789, 363] width 189 height 40
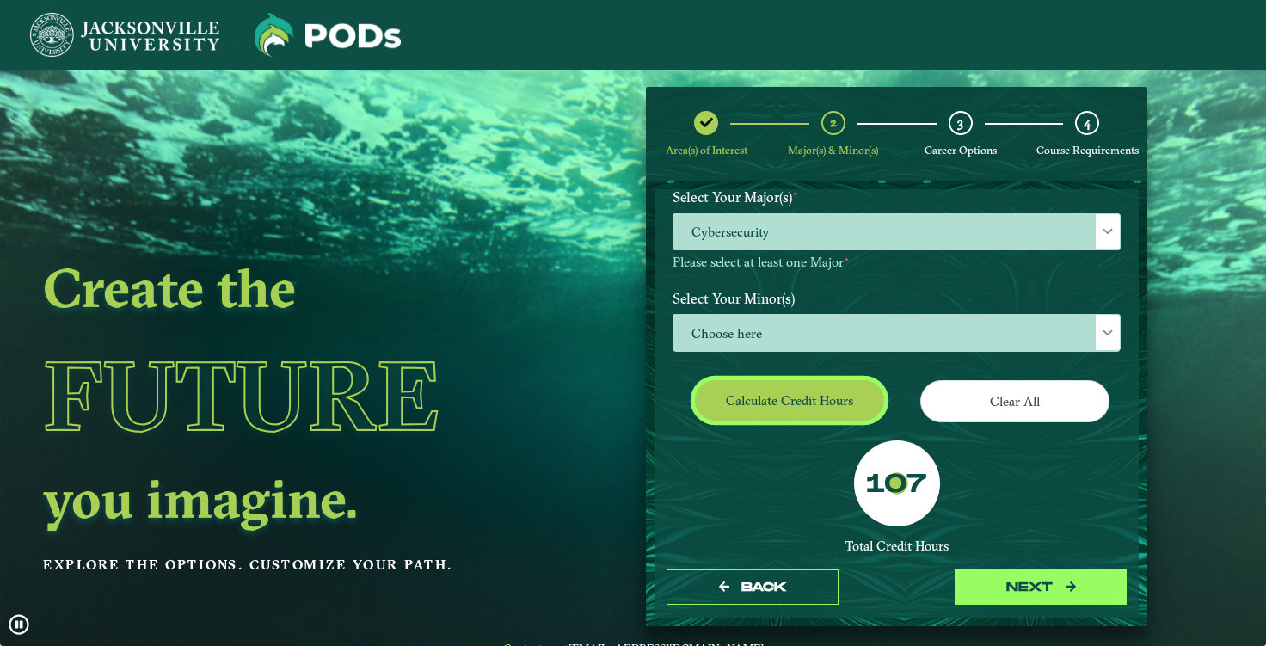
scroll to position [209, 0]
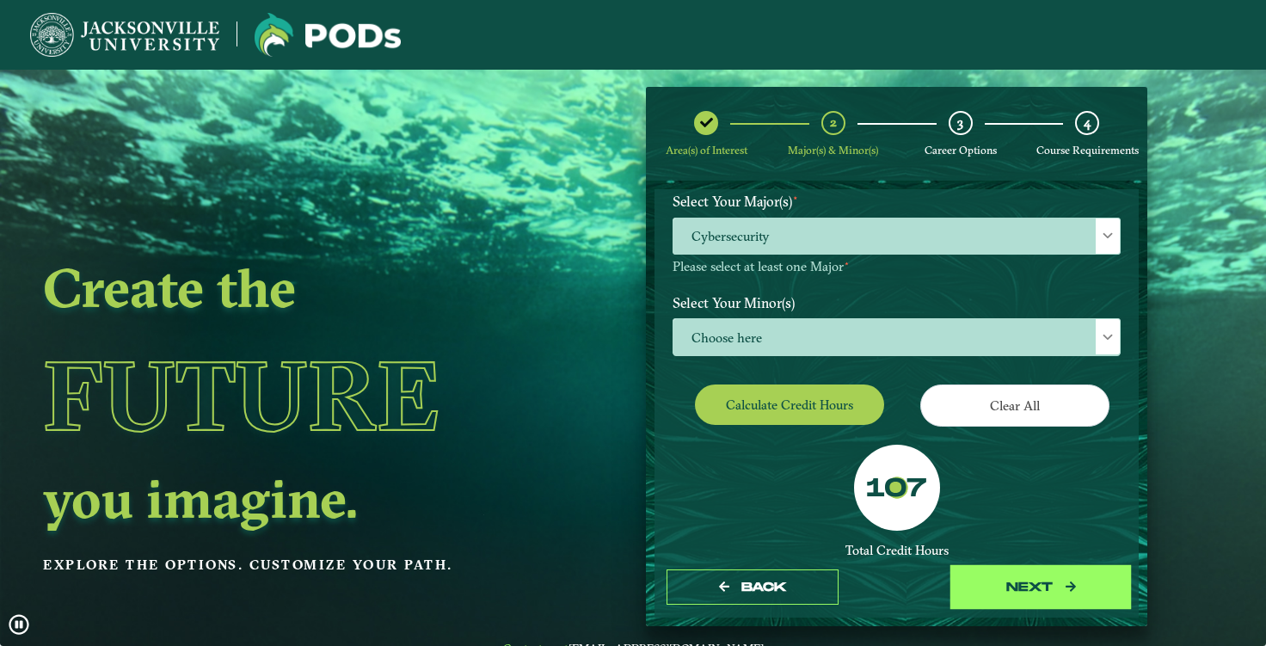
click at [1063, 575] on button "next" at bounding box center [1041, 586] width 172 height 35
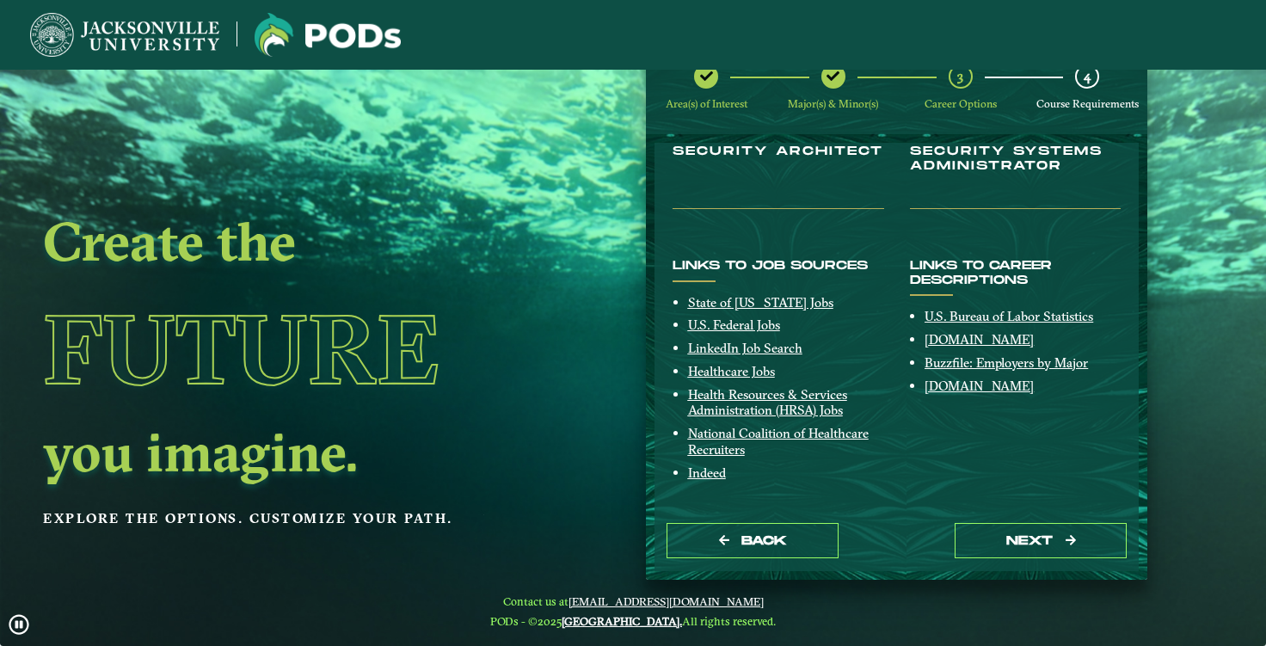
scroll to position [69, 0]
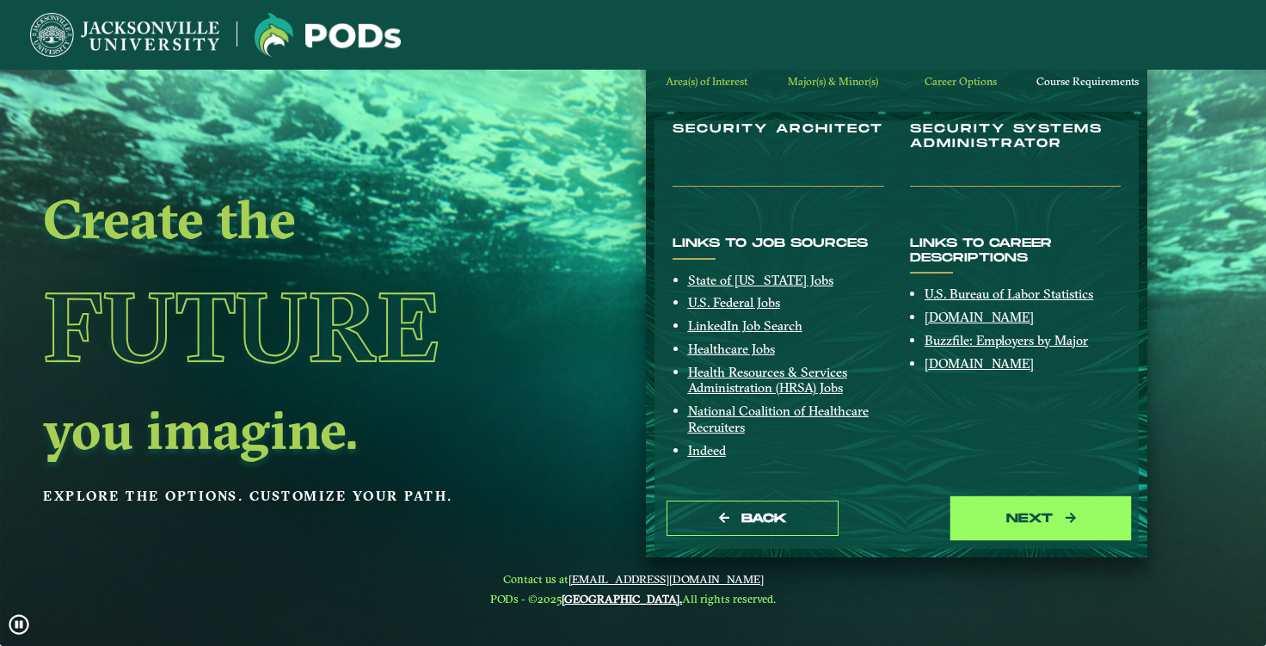
click at [1019, 516] on button "next" at bounding box center [1041, 518] width 172 height 35
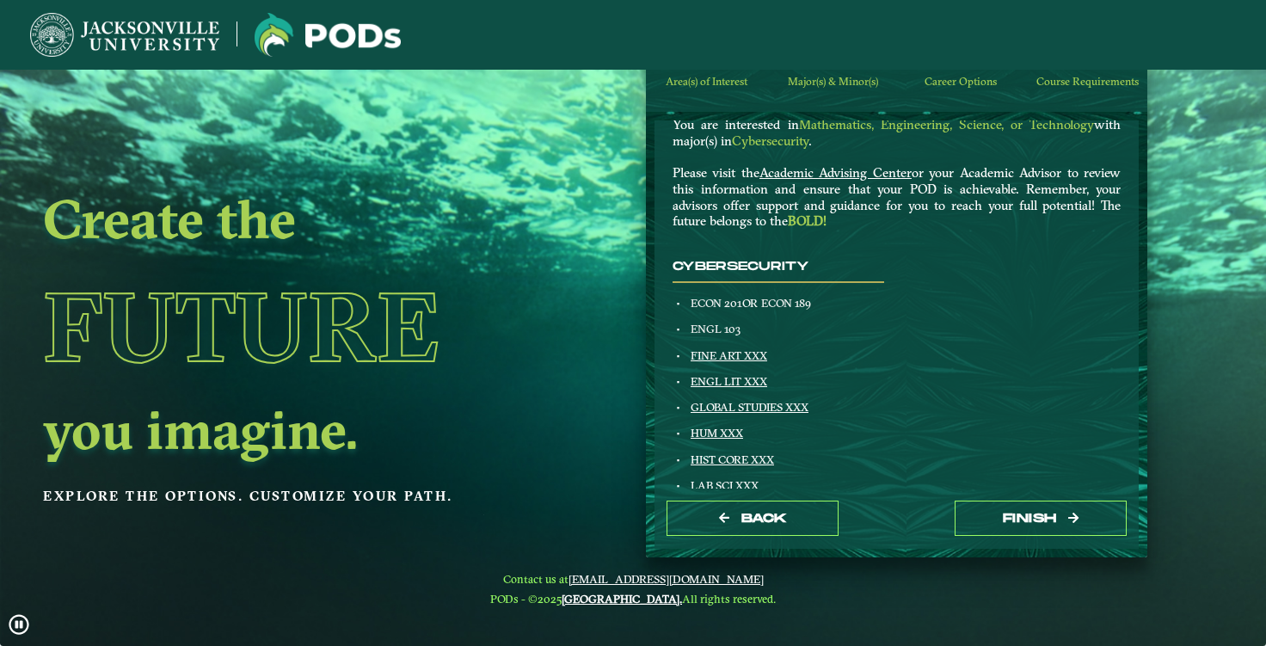
scroll to position [119, 0]
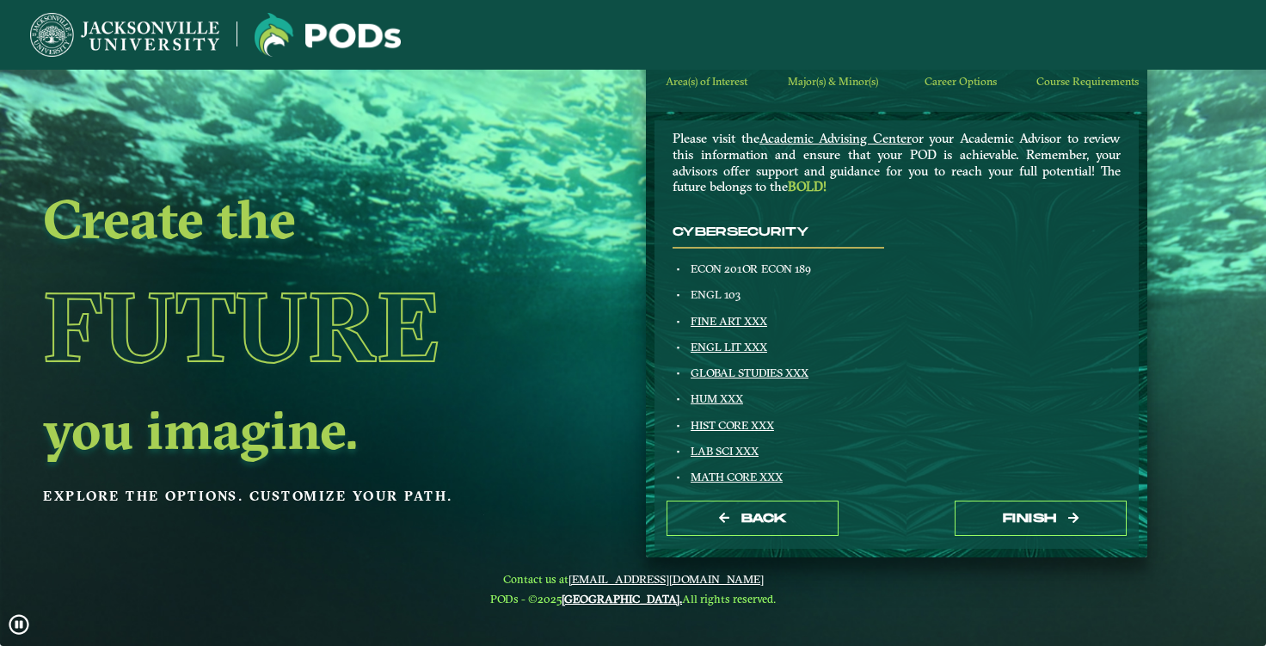
drag, startPoint x: 685, startPoint y: 271, endPoint x: 765, endPoint y: 284, distance: 81.0
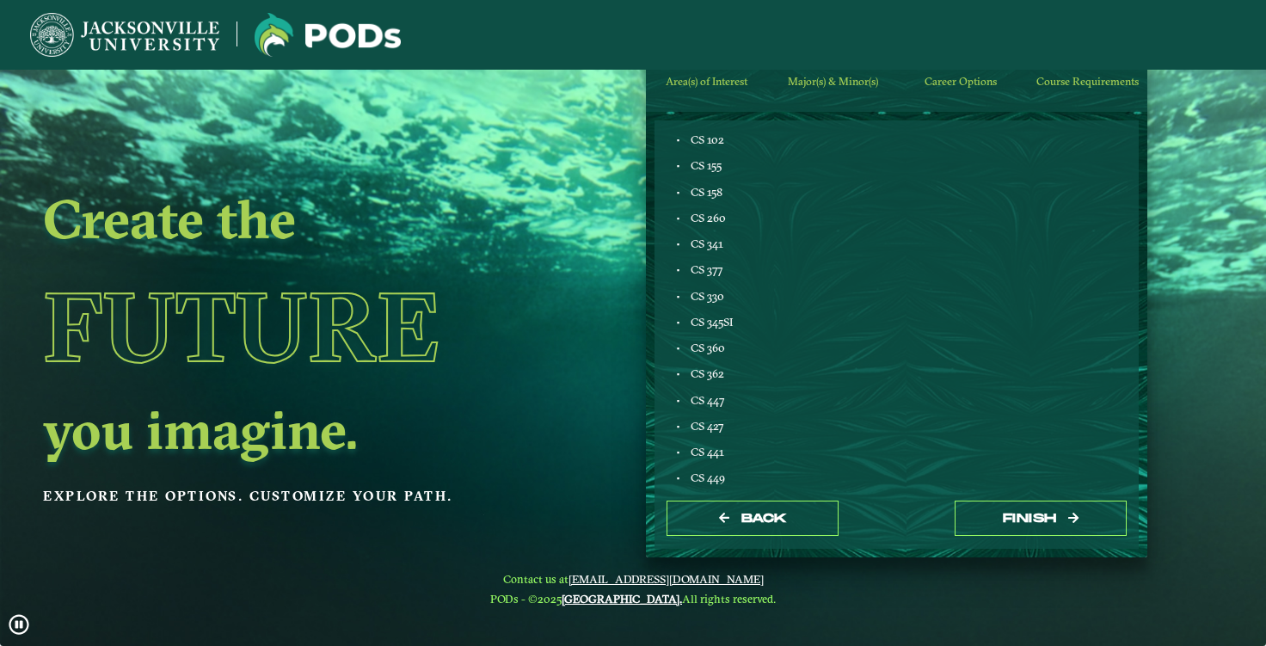
scroll to position [563, 0]
drag, startPoint x: 686, startPoint y: 133, endPoint x: 718, endPoint y: 143, distance: 33.2
click at [718, 143] on div "CS 102" at bounding box center [786, 136] width 196 height 14
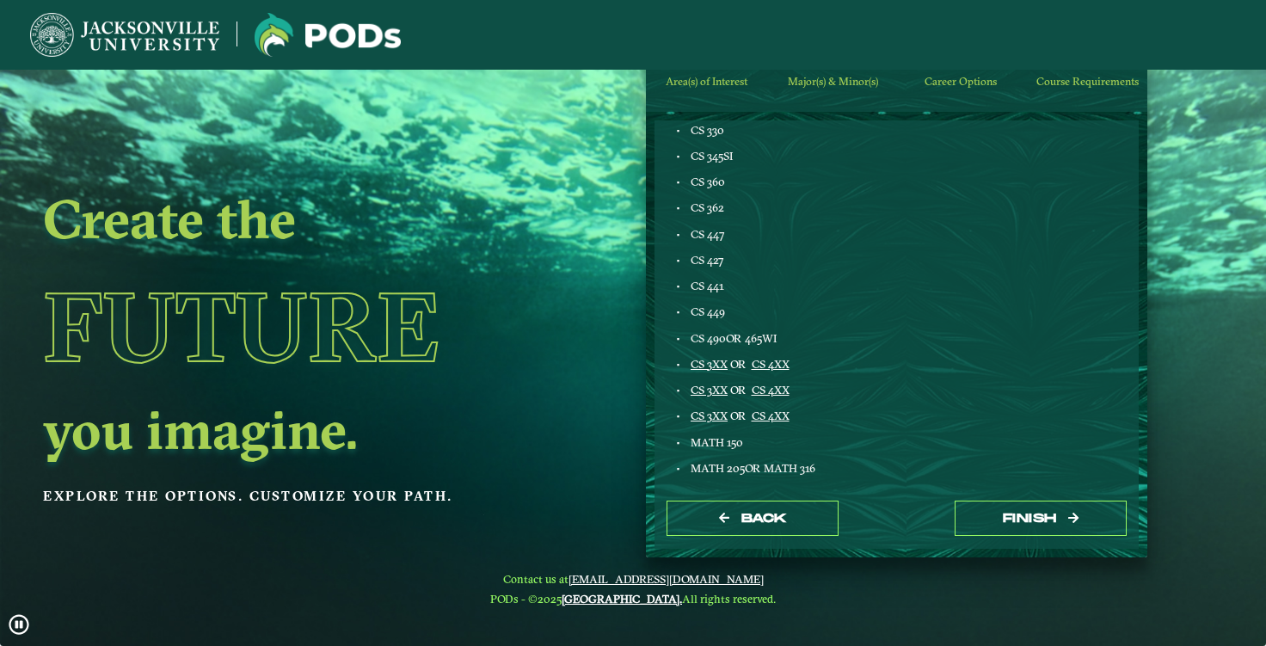
scroll to position [719, 0]
